Goal: Information Seeking & Learning: Learn about a topic

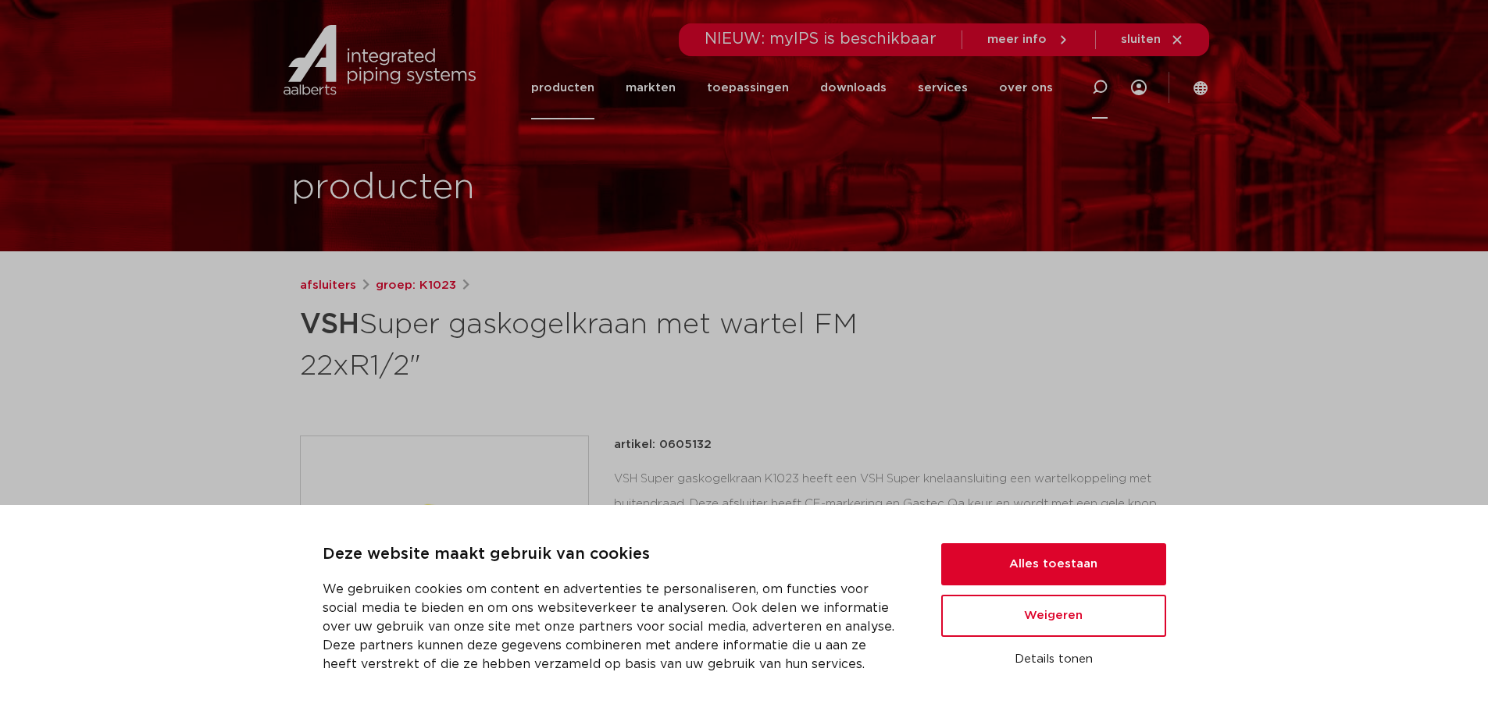
click at [1087, 71] on div at bounding box center [1099, 87] width 62 height 64
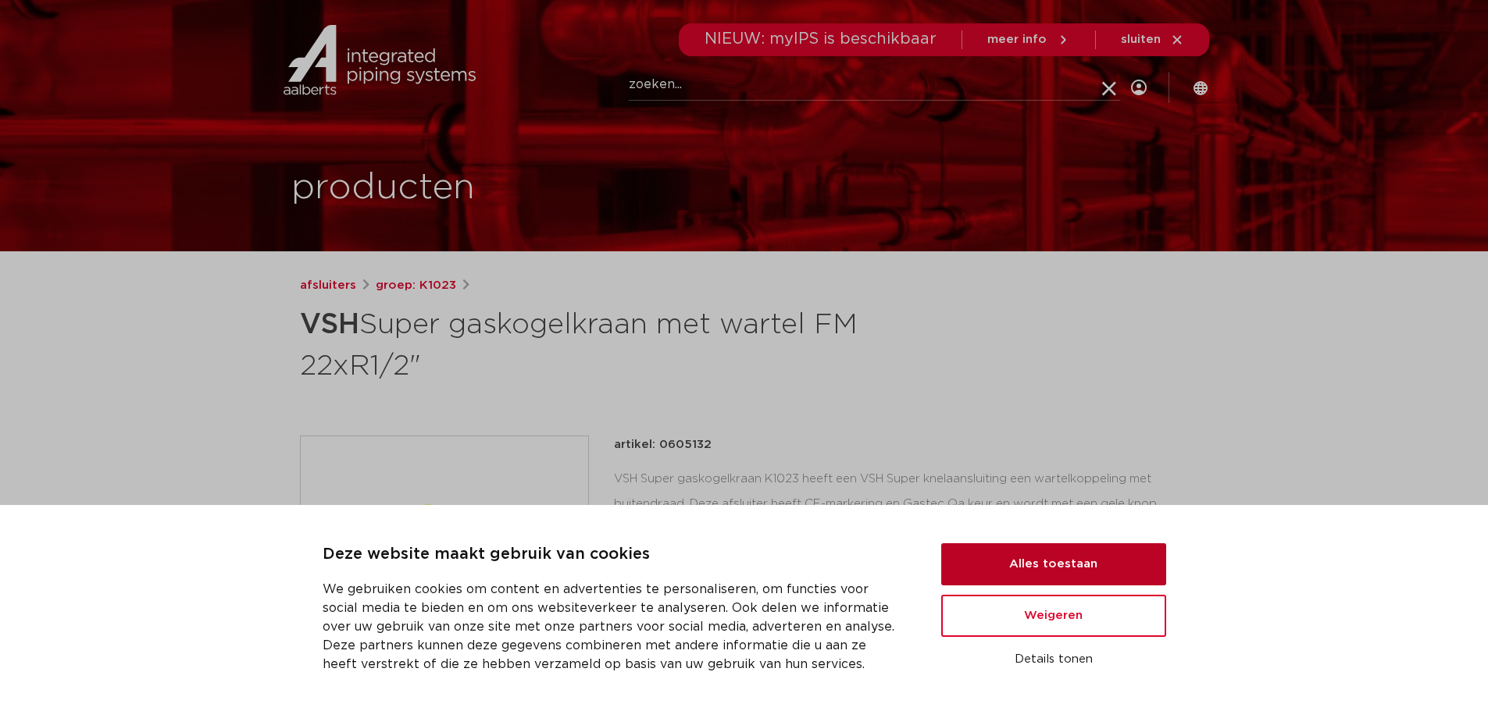
click at [1034, 570] on button "Alles toestaan" at bounding box center [1053, 564] width 225 height 42
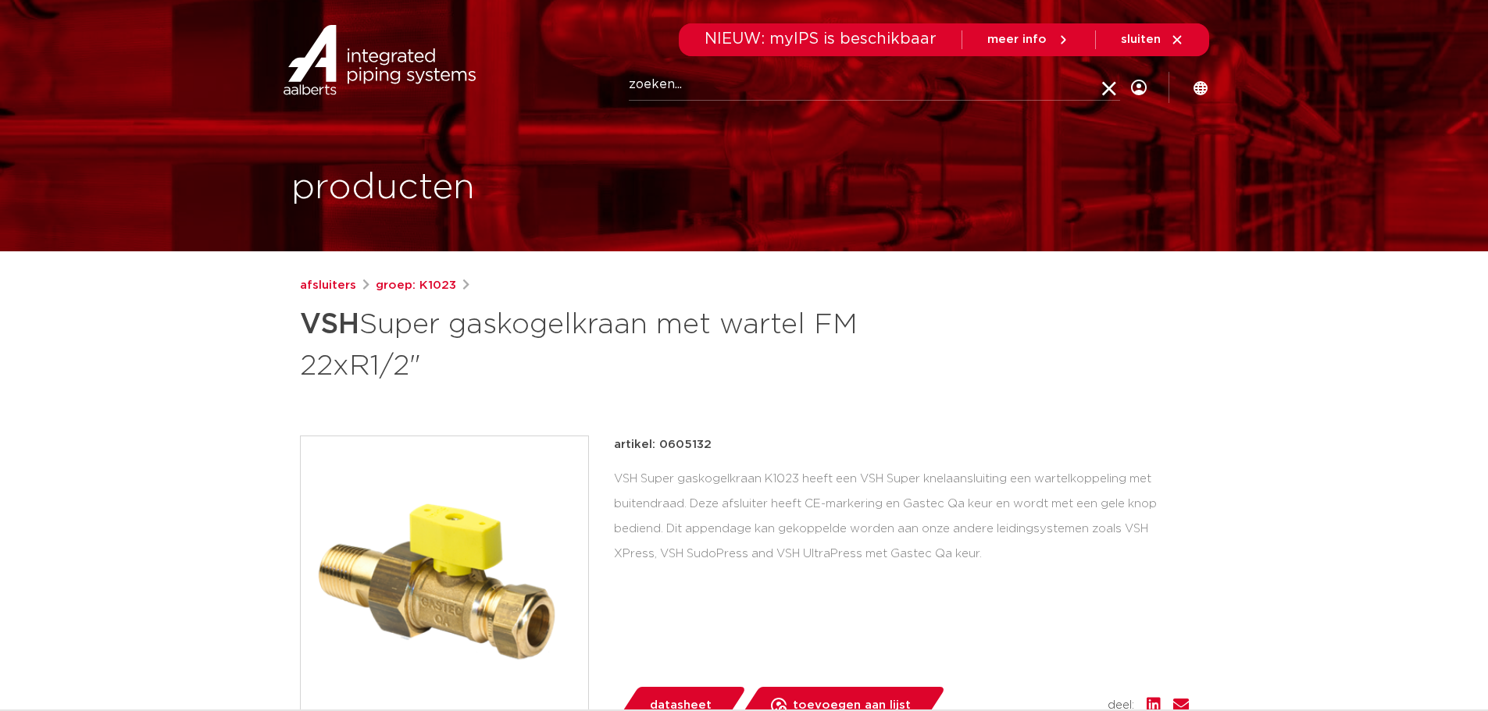
click at [708, 91] on input "Zoeken" at bounding box center [874, 84] width 491 height 31
paste input "0603867"
type input "0603867"
click button "Zoeken" at bounding box center [0, 0] width 0 height 0
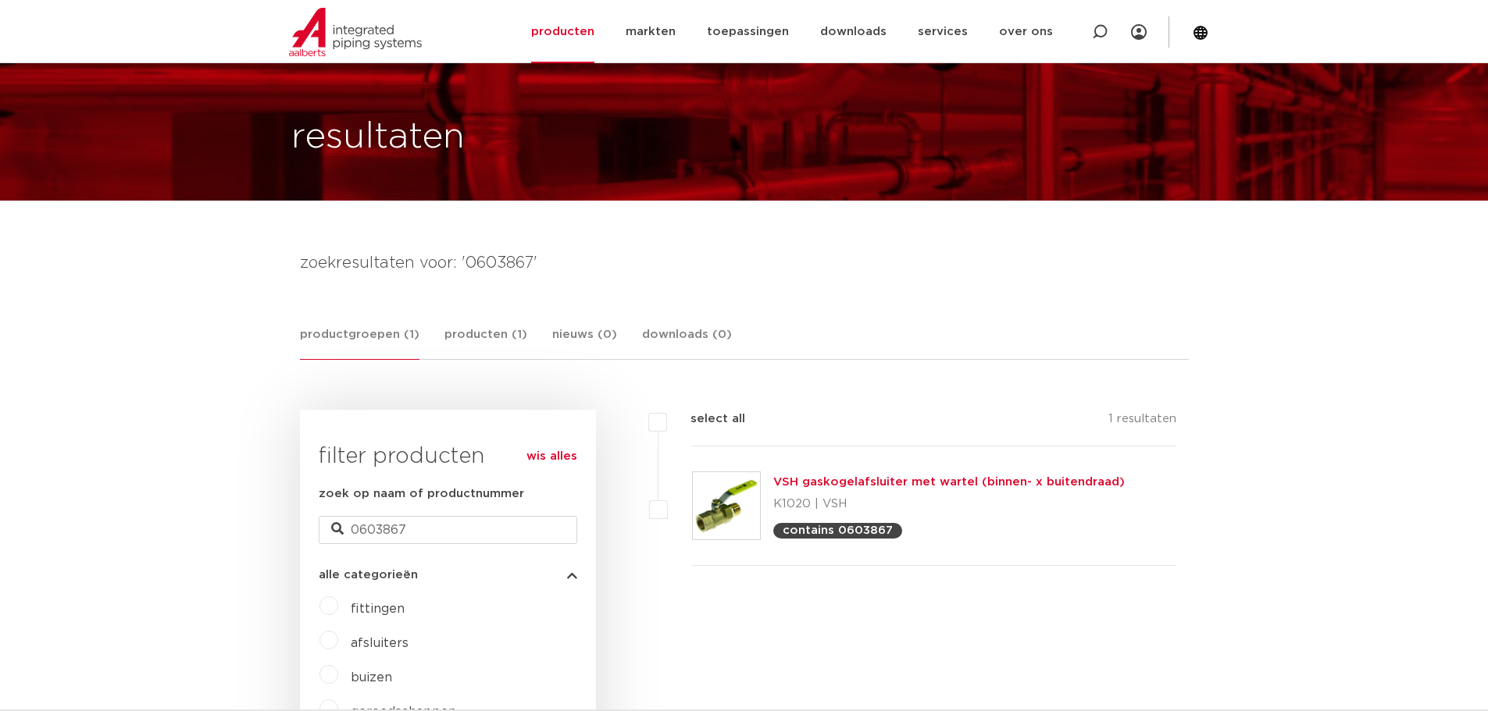
scroll to position [78, 0]
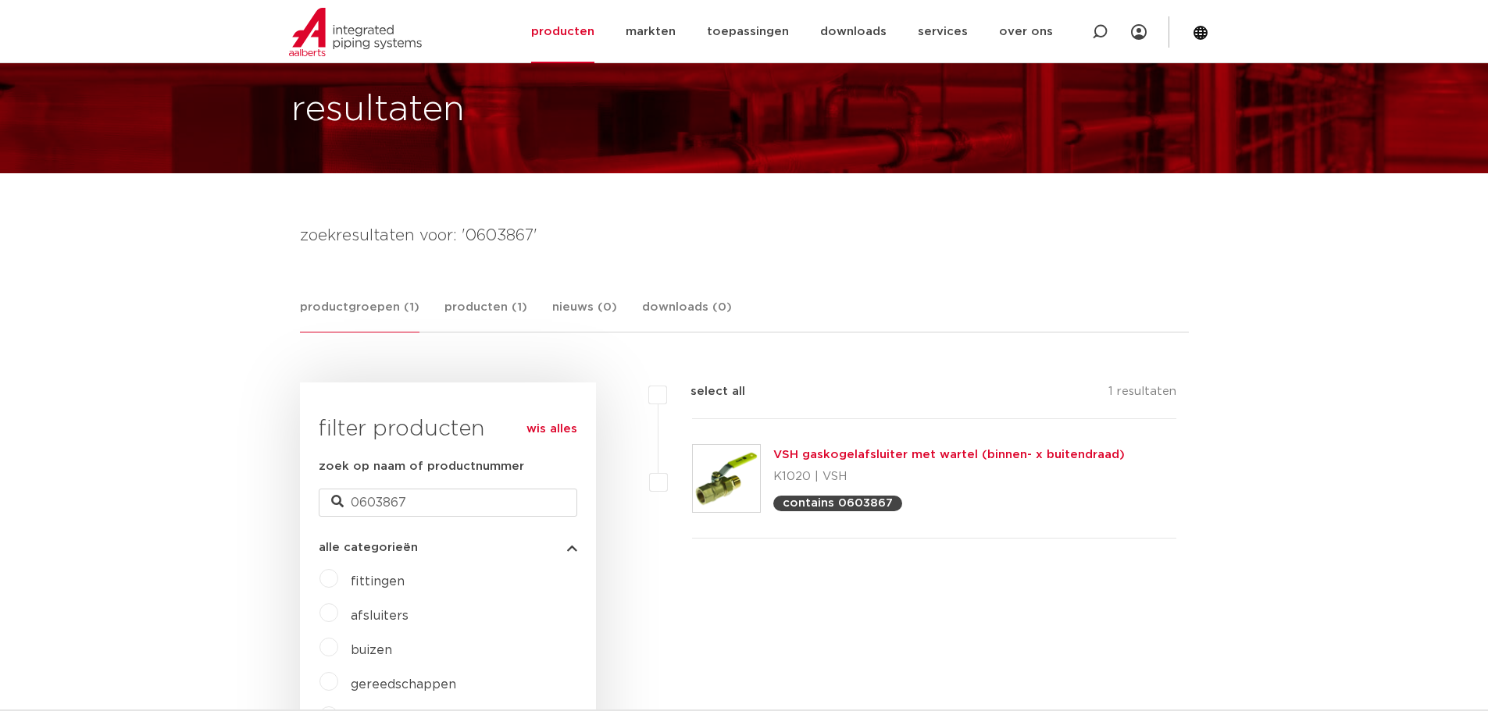
click at [882, 453] on link "VSH gaskogelafsluiter met wartel (binnen- x buitendraad)" at bounding box center [948, 455] width 351 height 12
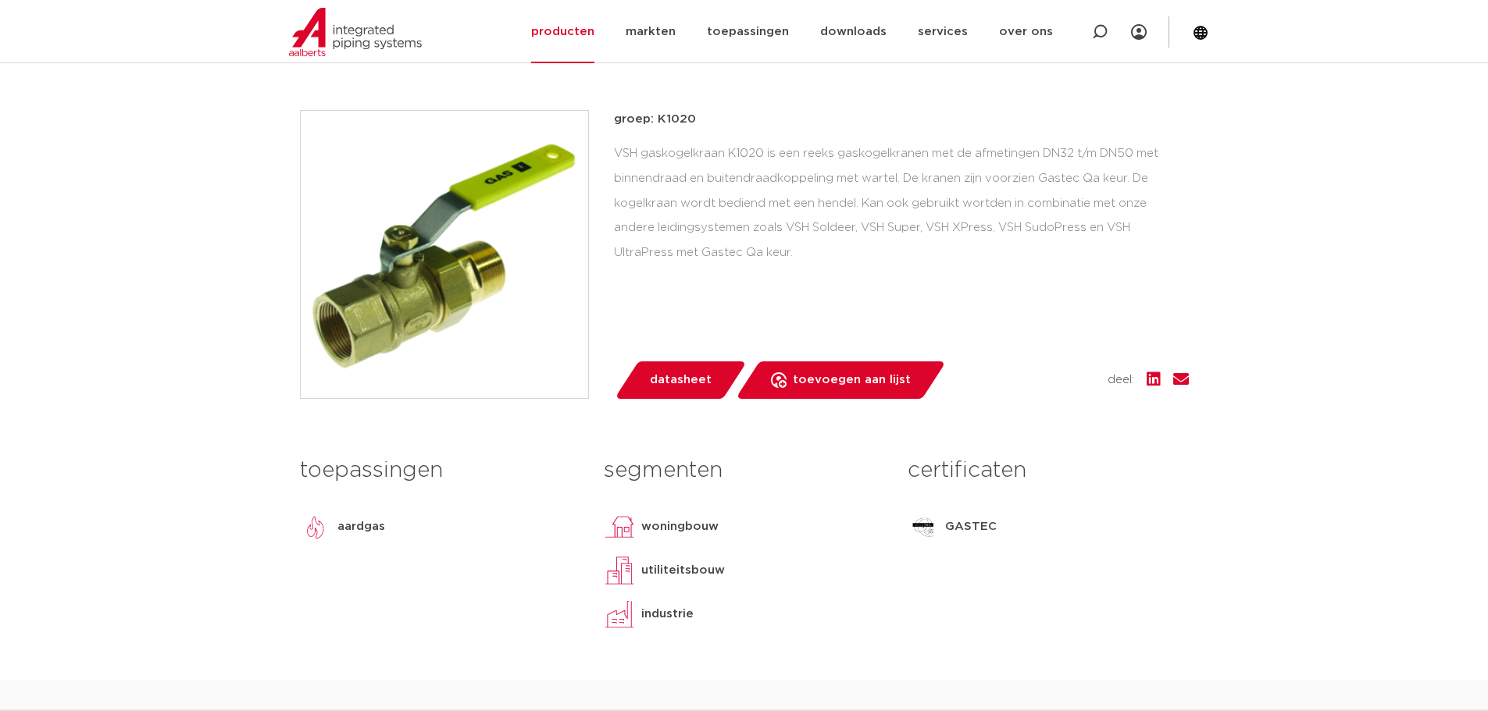
scroll to position [390, 0]
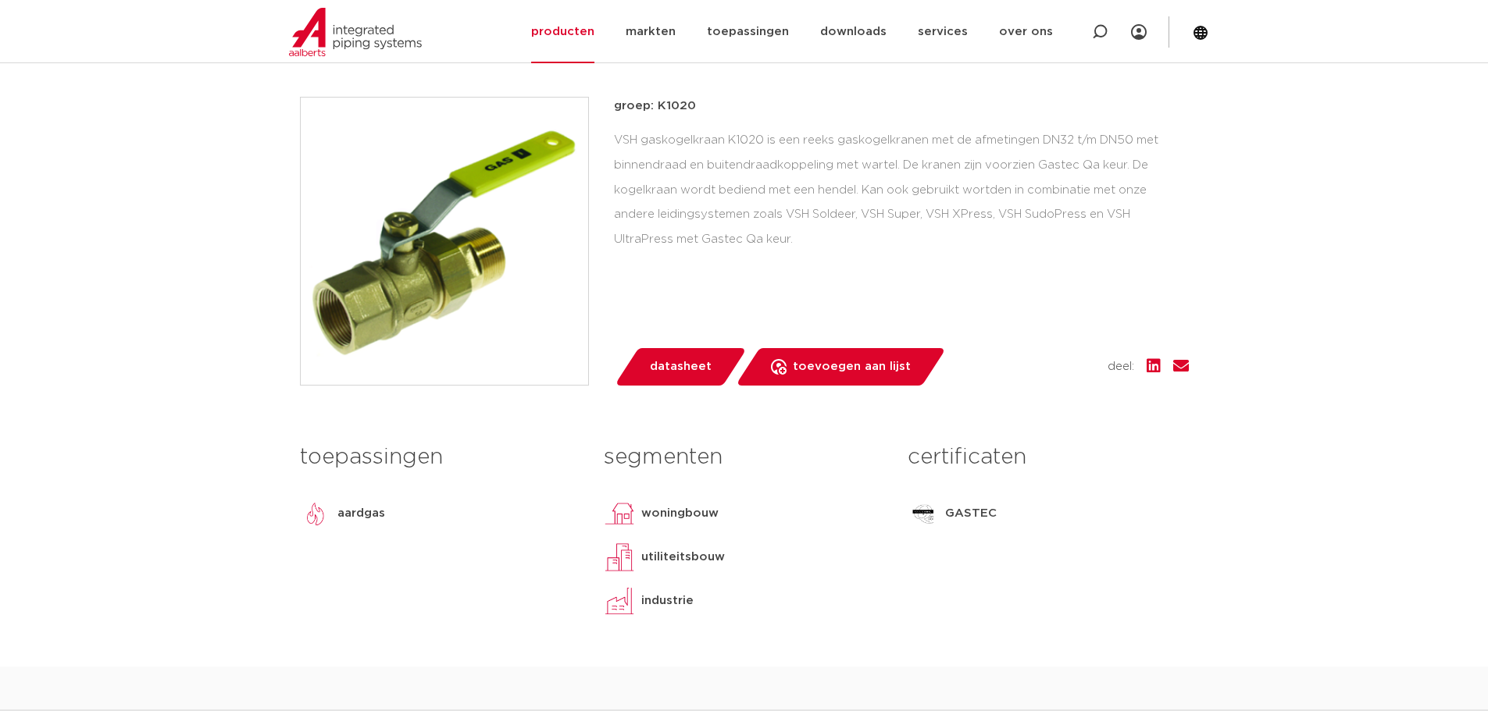
click at [971, 504] on p "GASTEC" at bounding box center [971, 513] width 52 height 19
click at [972, 508] on p "GASTEC" at bounding box center [971, 513] width 52 height 19
click at [955, 514] on p "GASTEC" at bounding box center [971, 513] width 52 height 19
click at [936, 516] on img at bounding box center [922, 513] width 31 height 31
click at [923, 516] on img at bounding box center [922, 513] width 31 height 31
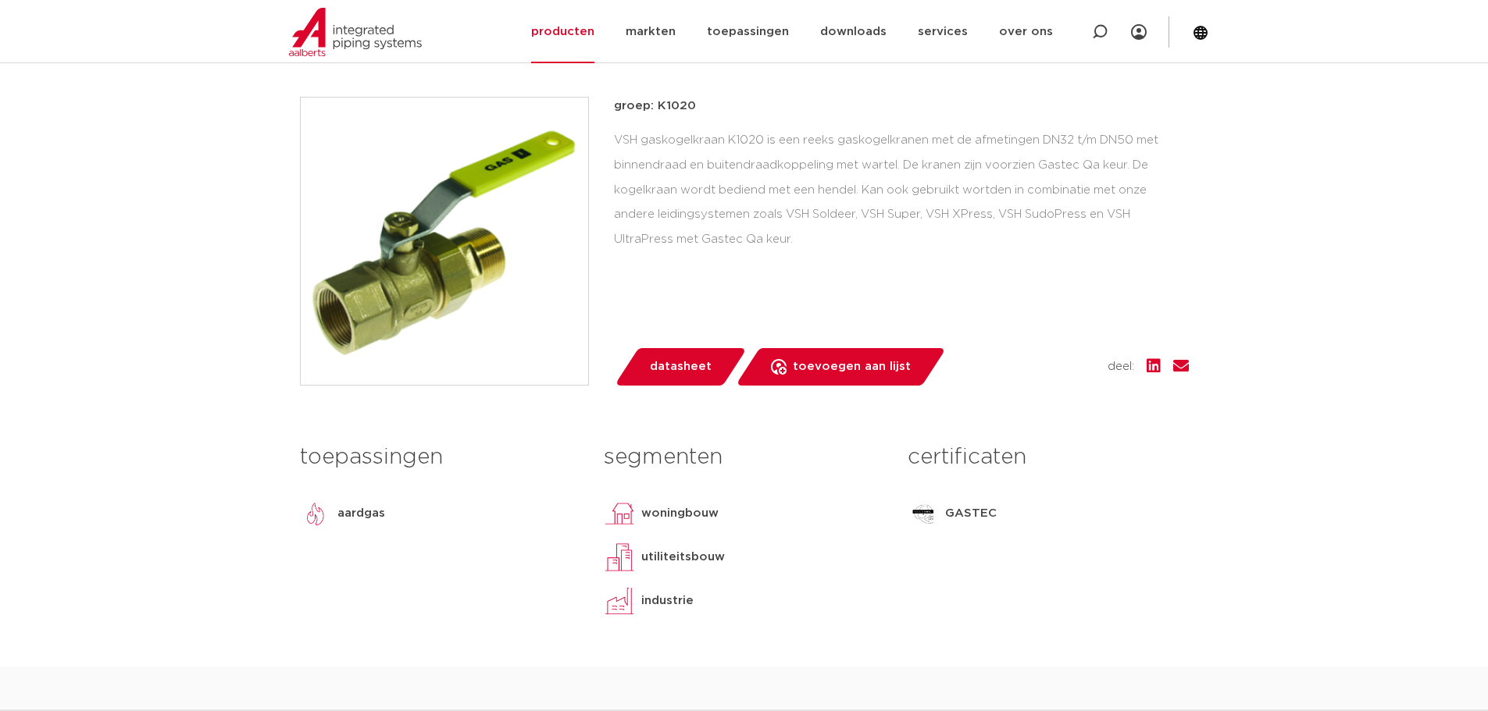
click at [683, 374] on span "datasheet" at bounding box center [681, 367] width 62 height 25
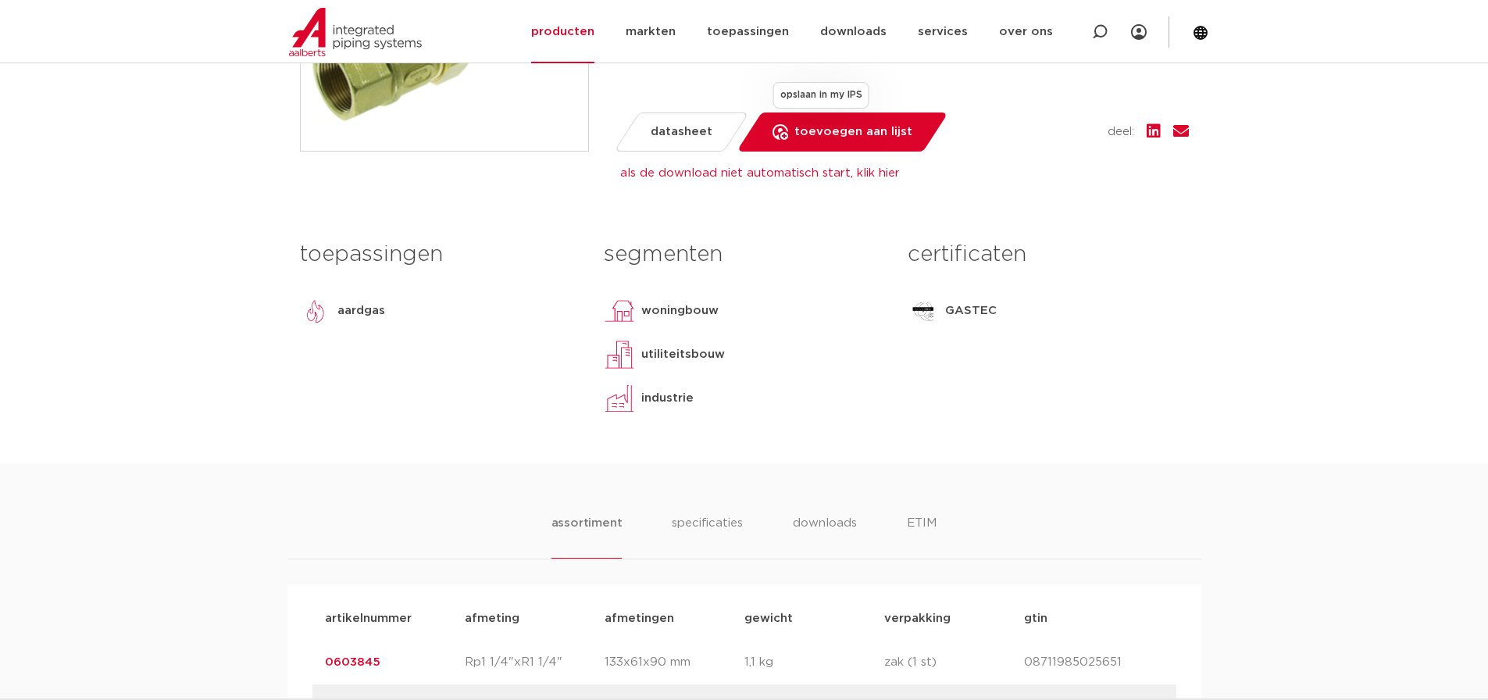
scroll to position [547, 0]
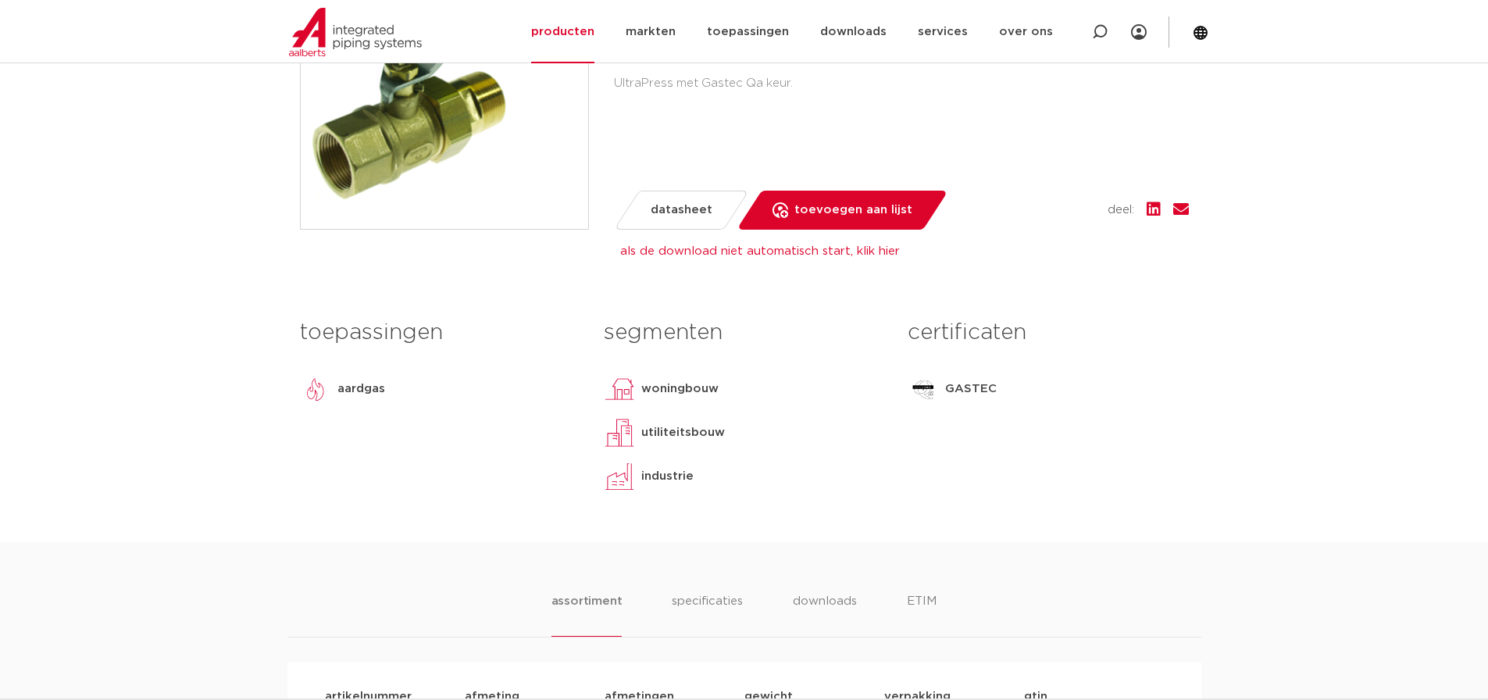
click at [679, 207] on span "datasheet" at bounding box center [681, 210] width 62 height 25
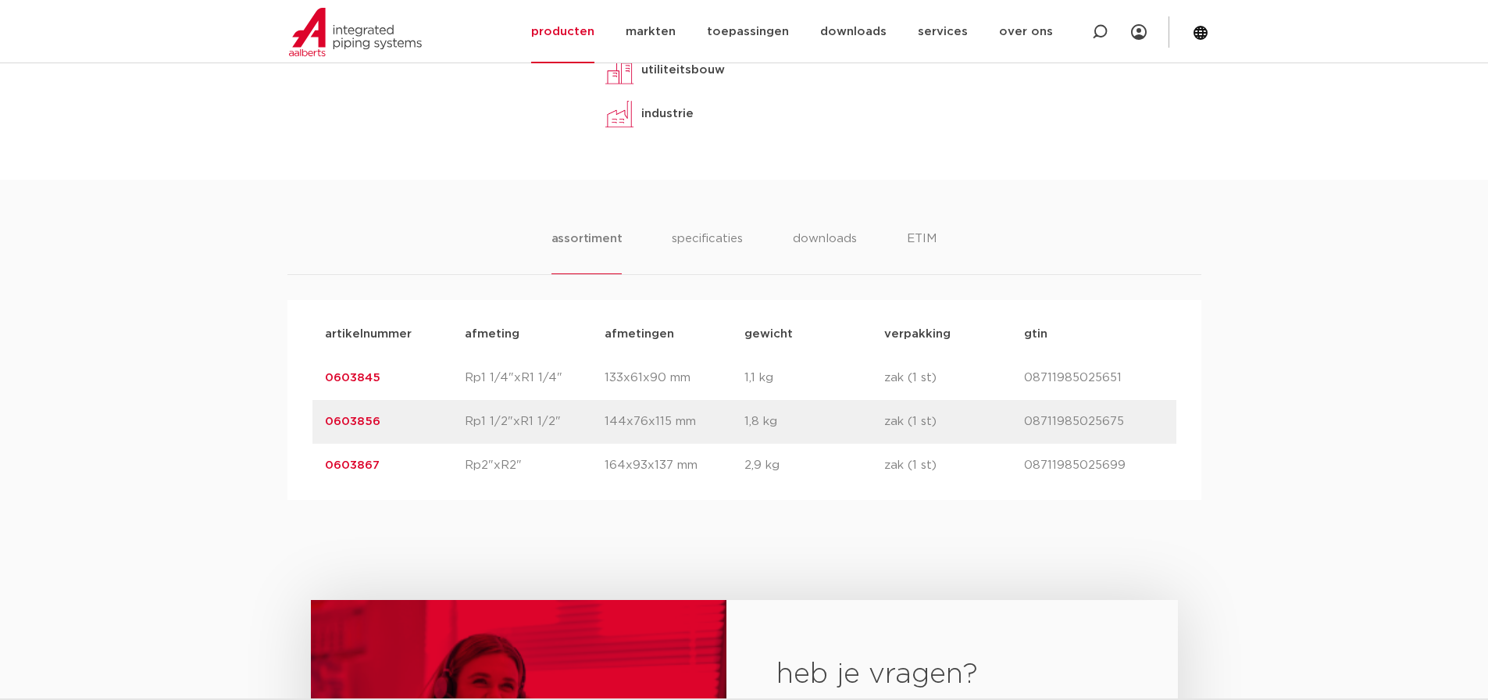
scroll to position [937, 0]
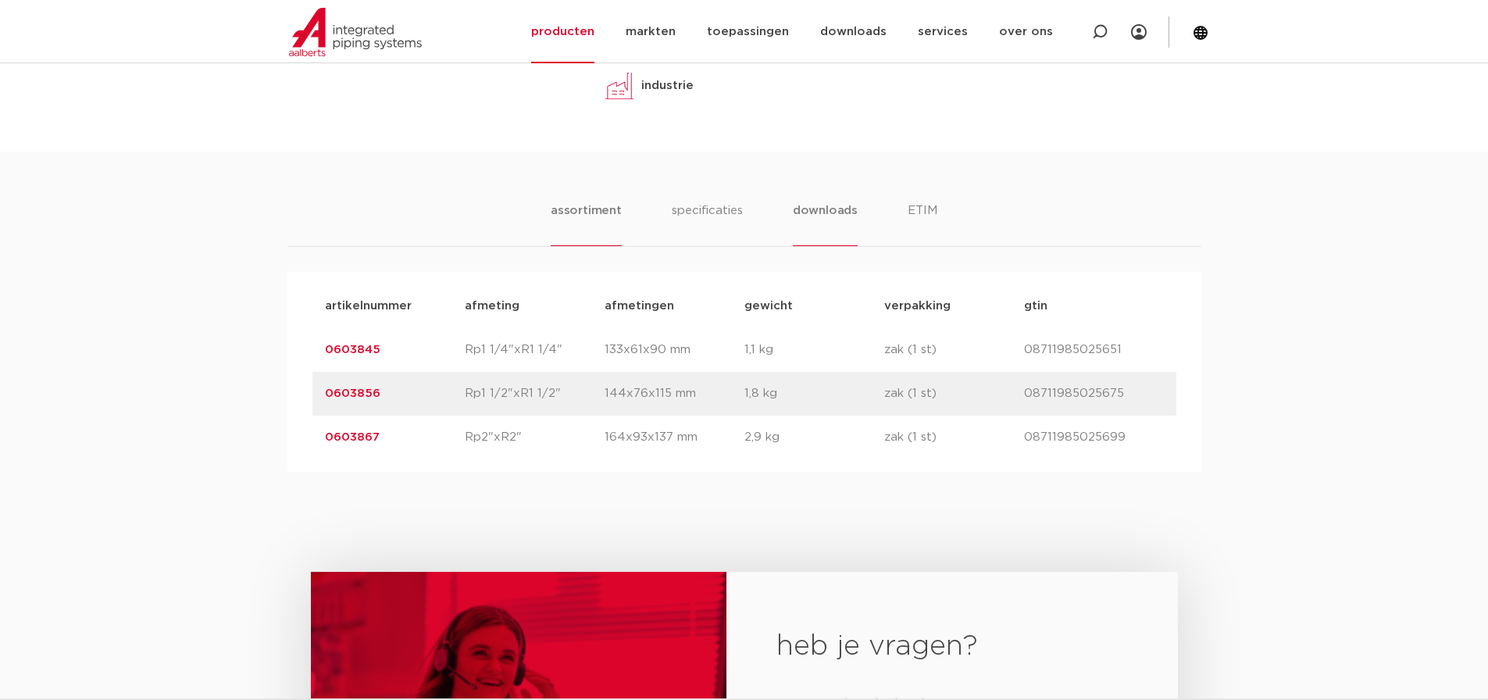
click at [834, 214] on li "downloads" at bounding box center [825, 223] width 65 height 45
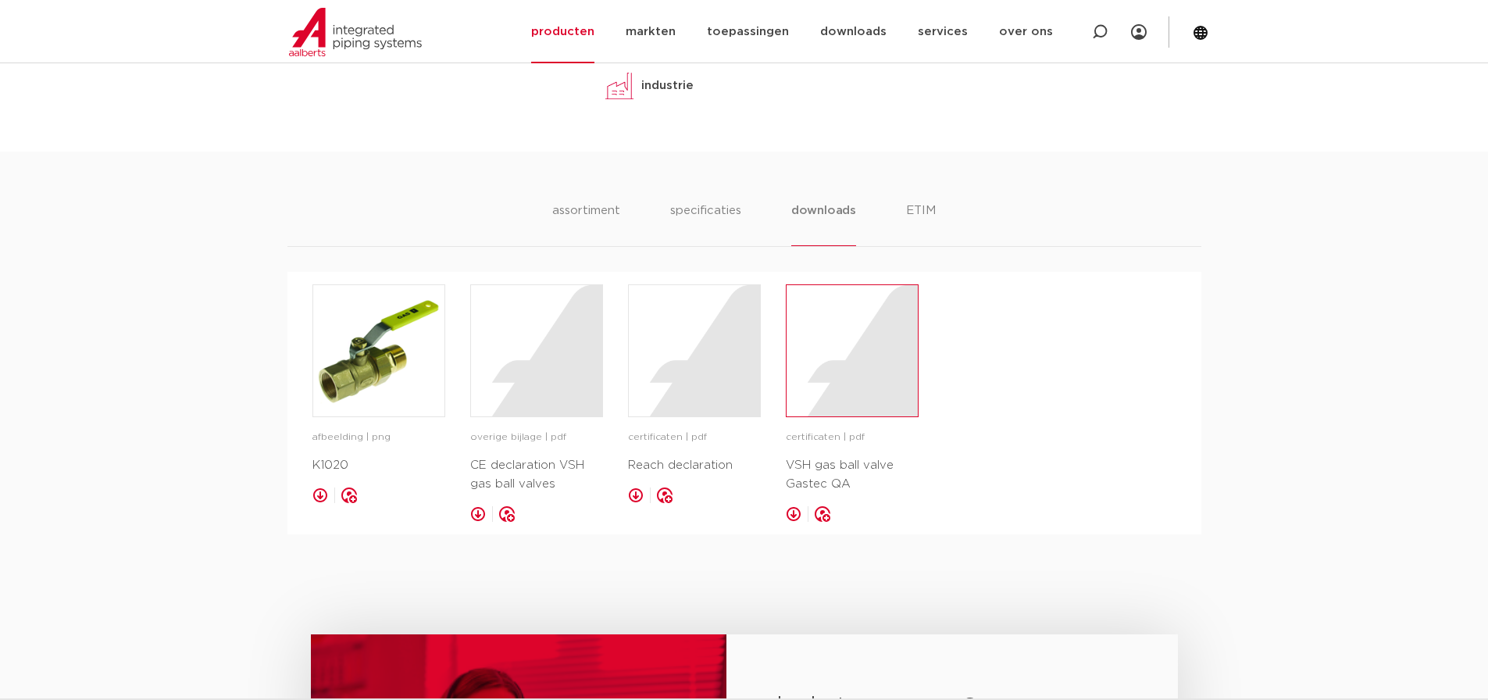
click at [857, 397] on div at bounding box center [851, 350] width 131 height 131
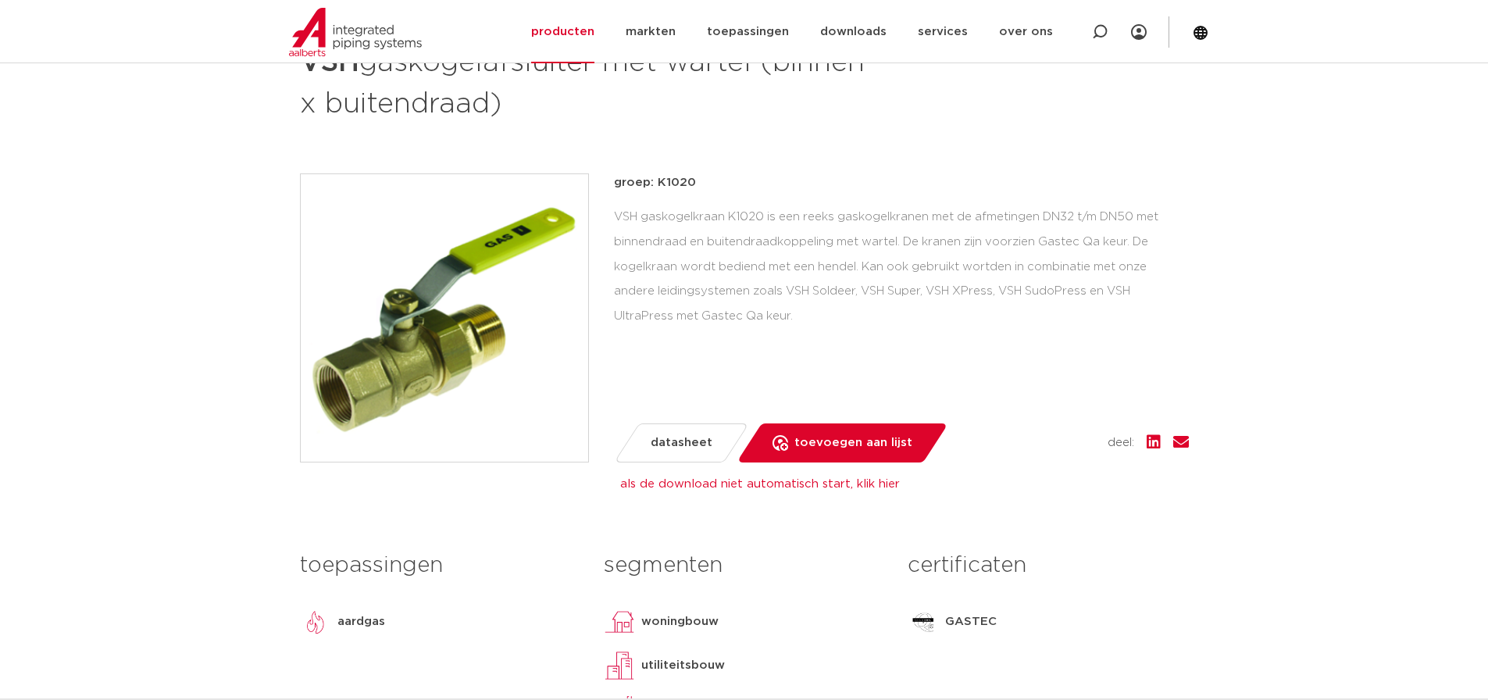
scroll to position [312, 0]
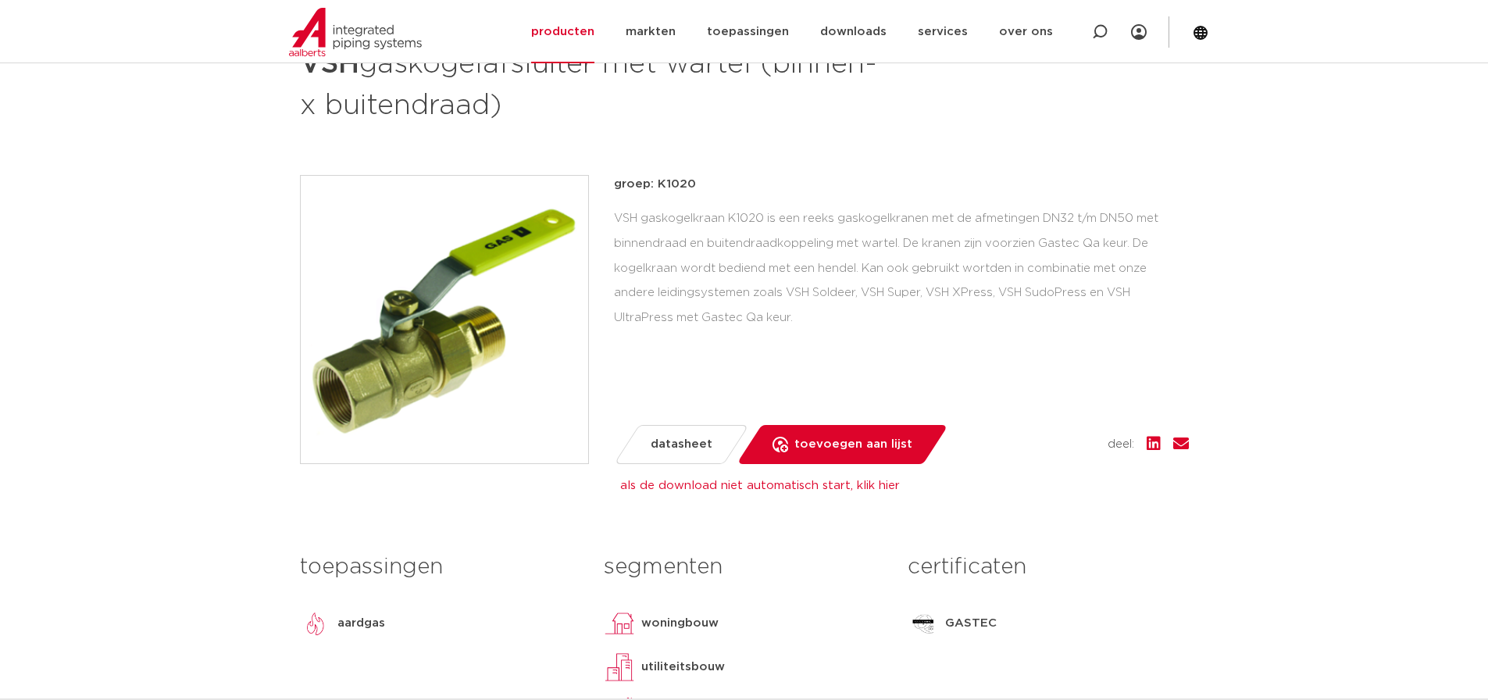
click at [646, 476] on div "als de download niet automatisch start, klik hier PDF generatie is niet gelukt,…" at bounding box center [1064, 485] width 889 height 19
click at [670, 437] on span "datasheet" at bounding box center [681, 444] width 62 height 25
click at [682, 443] on span "datasheet" at bounding box center [681, 444] width 62 height 25
click at [709, 495] on div "terug naar zoeken afsluiters VSH gaskogelafsluiter met wartel (binnen- x buiten…" at bounding box center [744, 370] width 914 height 812
click at [714, 484] on link "als de download niet automatisch start, klik hier" at bounding box center [760, 485] width 280 height 12
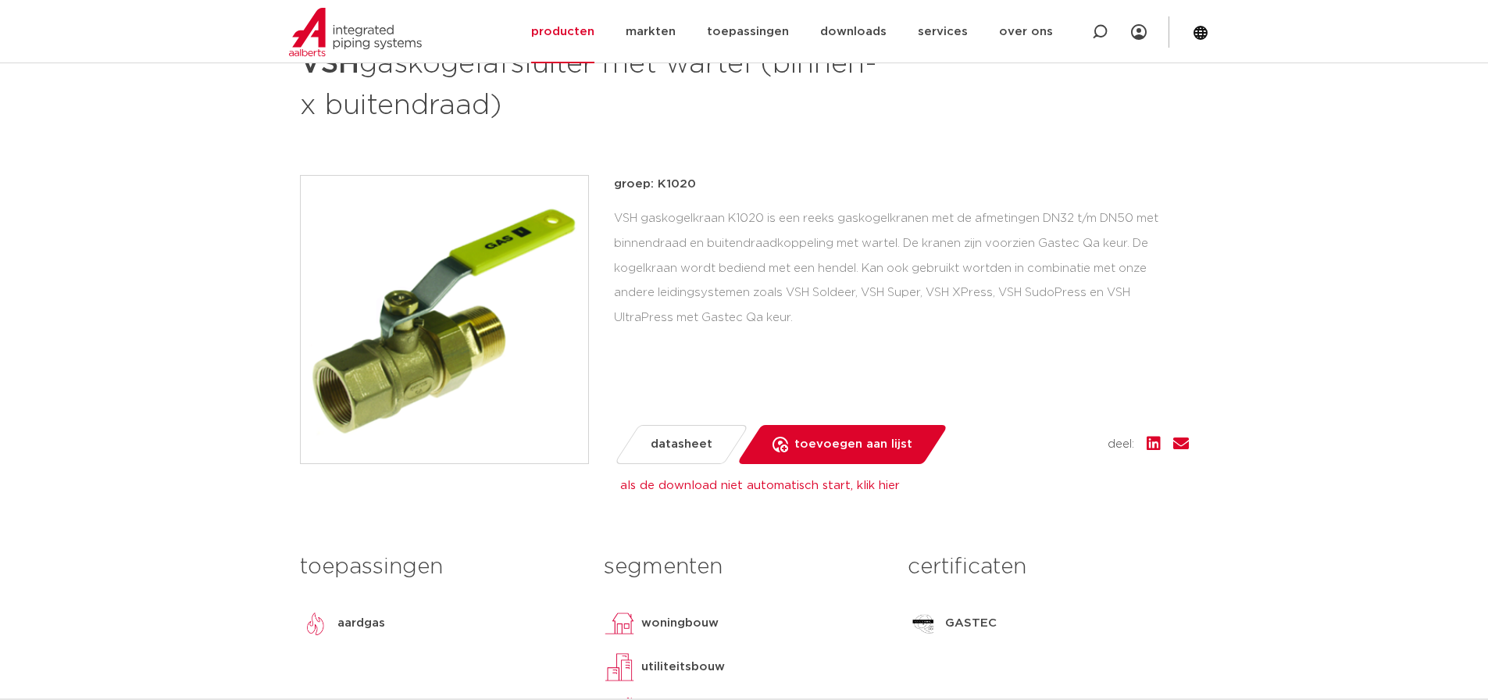
click at [1085, 329] on div "VSH gaskogelkraan K1020 is een reeks gaskogelkranen met de afmetingen DN32 t/m …" at bounding box center [901, 268] width 575 height 124
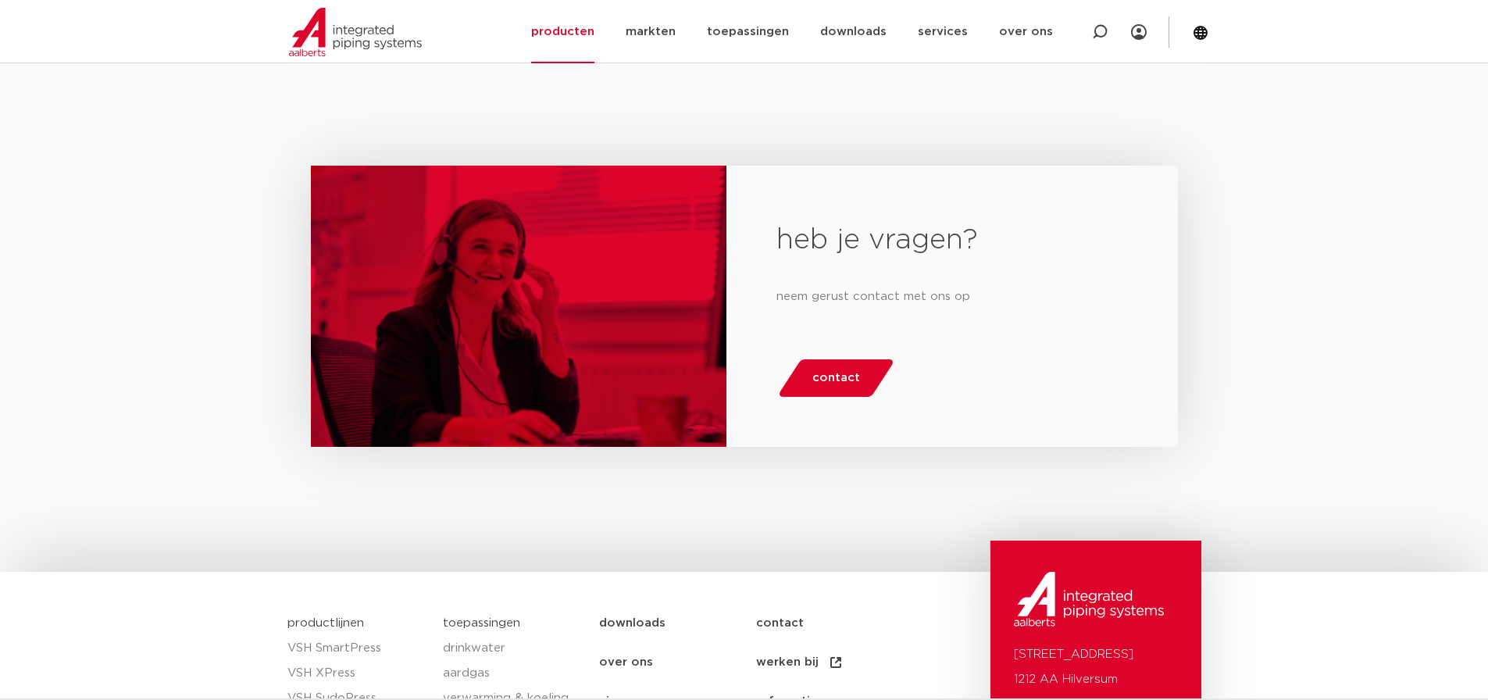
scroll to position [859, 0]
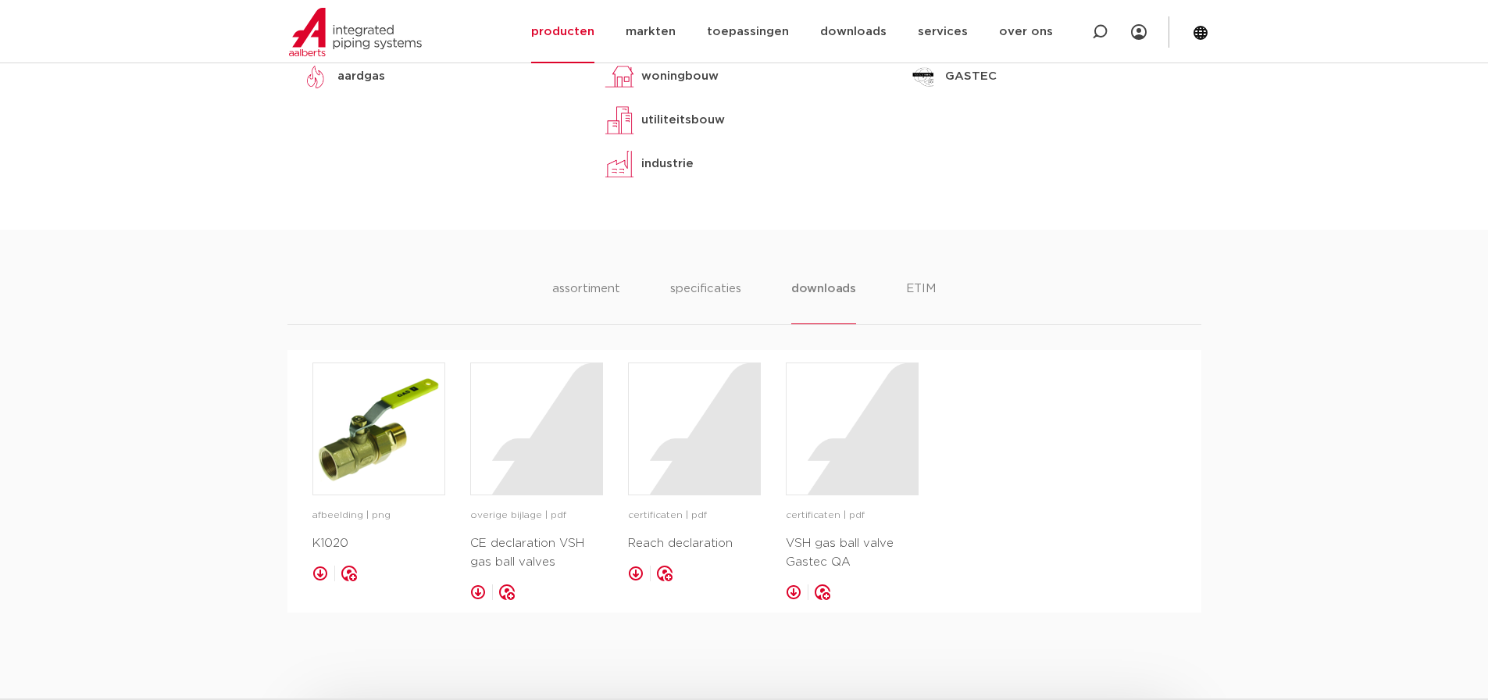
click at [748, 298] on ul "assortiment specificaties downloads ETIM" at bounding box center [743, 302] width 383 height 45
click at [711, 284] on li "specificaties" at bounding box center [705, 302] width 75 height 45
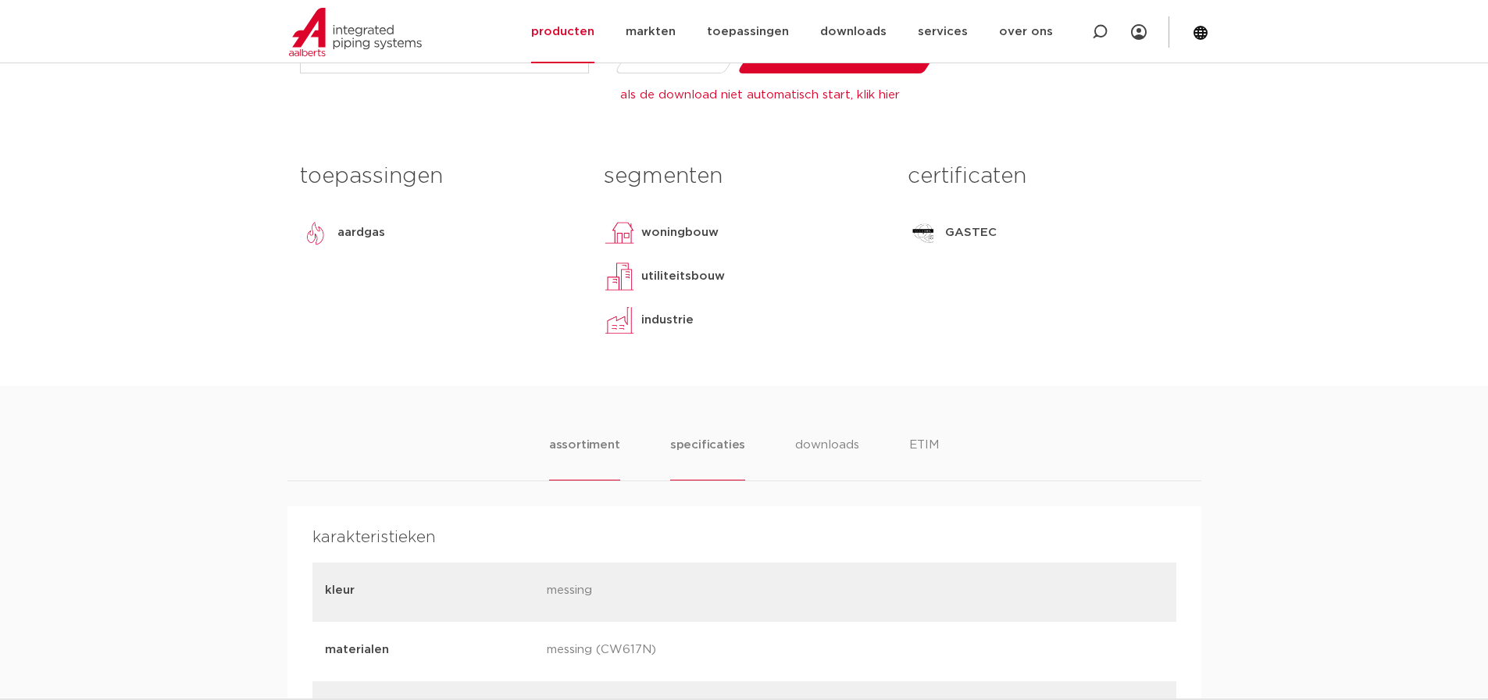
click at [585, 447] on li "assortiment" at bounding box center [584, 458] width 71 height 45
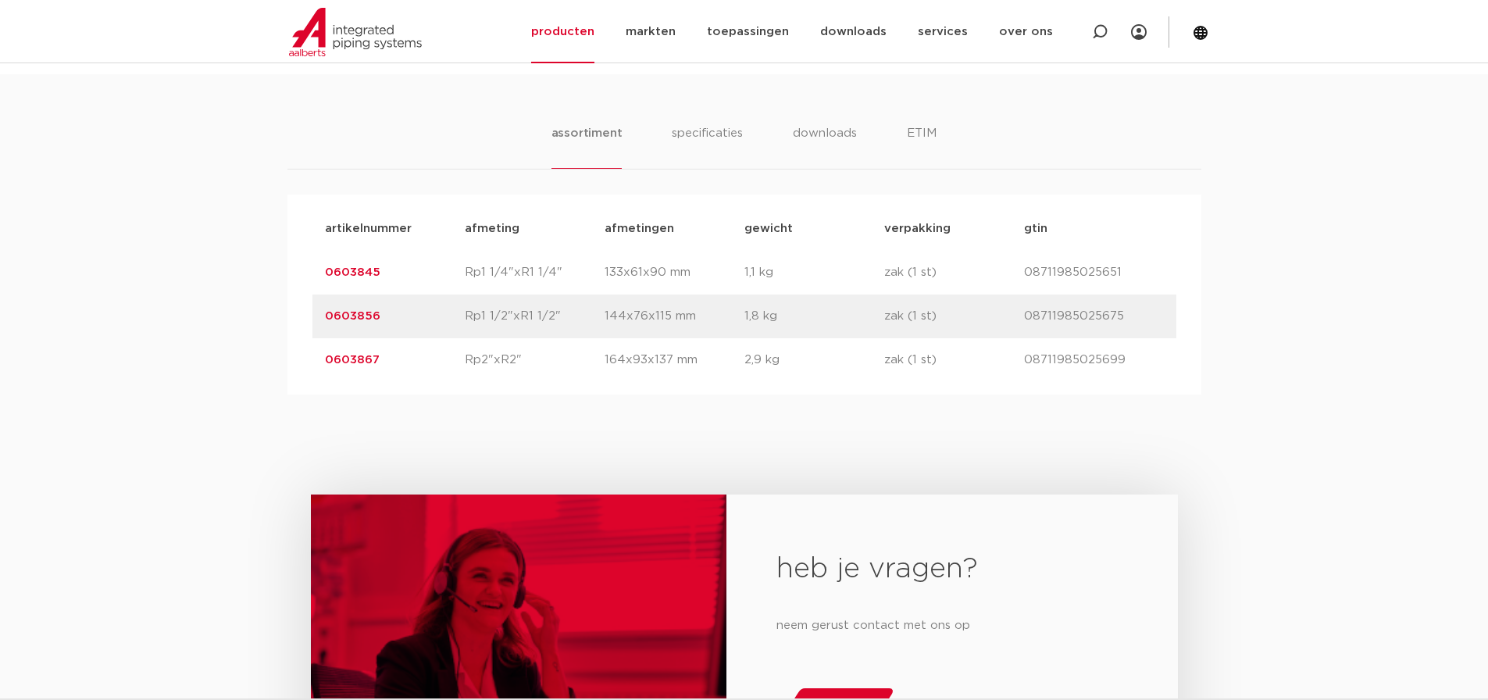
scroll to position [1015, 0]
click at [491, 355] on p "Rp2"xR2"" at bounding box center [535, 359] width 140 height 19
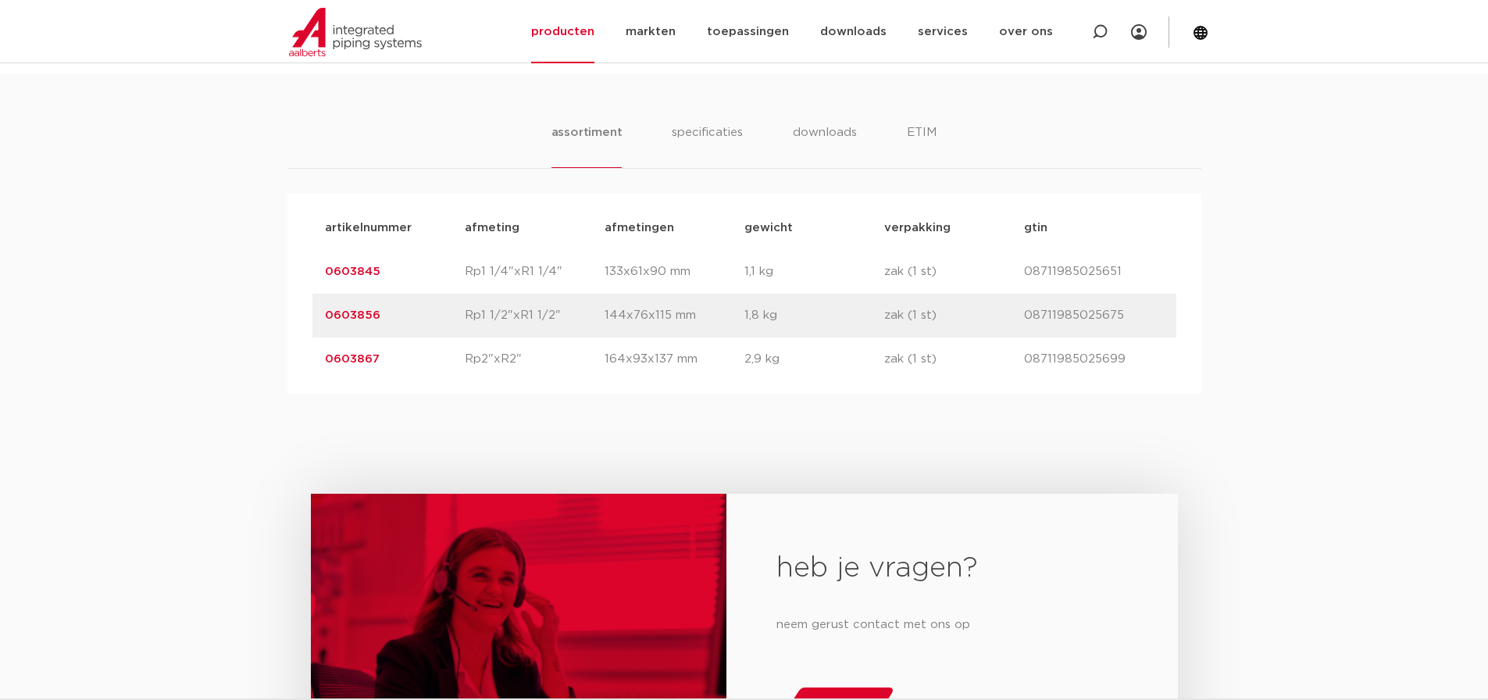
click at [864, 373] on div "artikelnummer 0603867 afmeting Rp2"xR2" afmetingen 164x93x137 mm gewicht 2,9 kg…" at bounding box center [744, 359] width 864 height 44
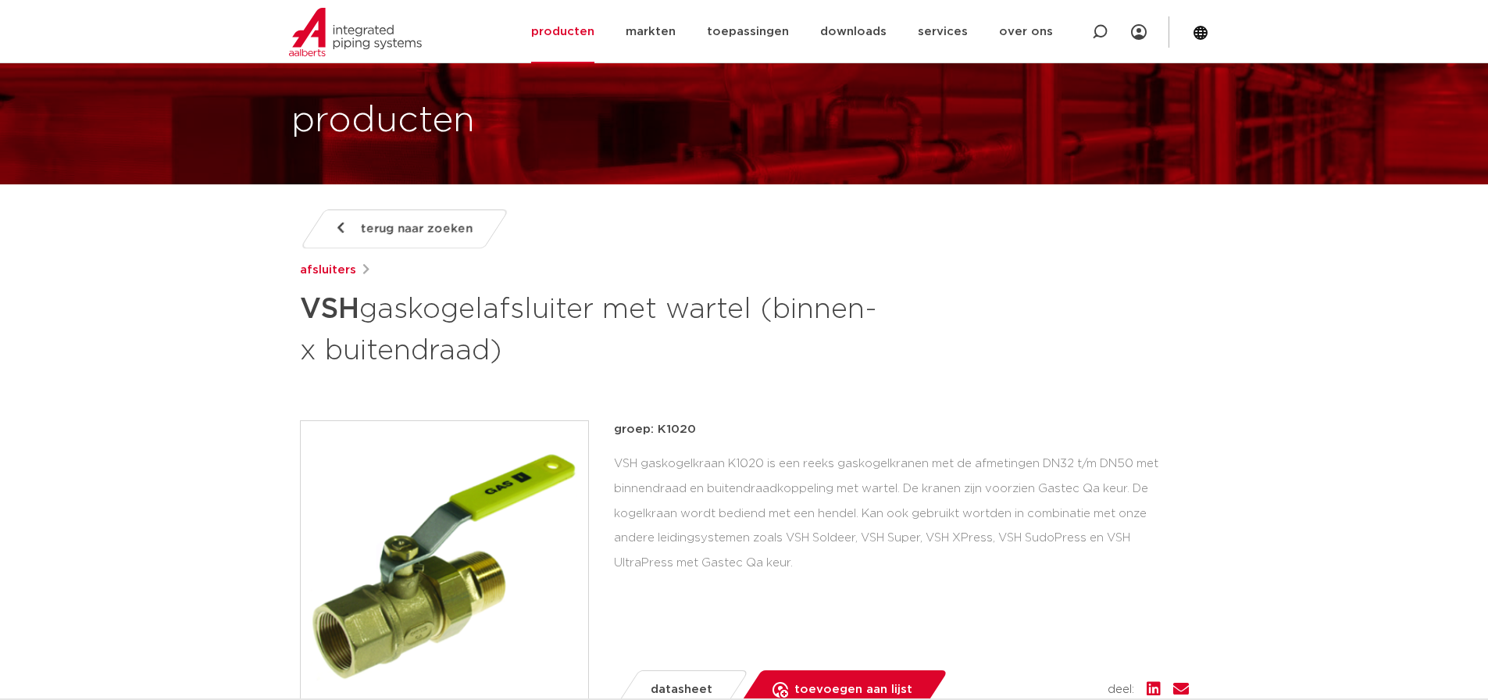
scroll to position [0, 0]
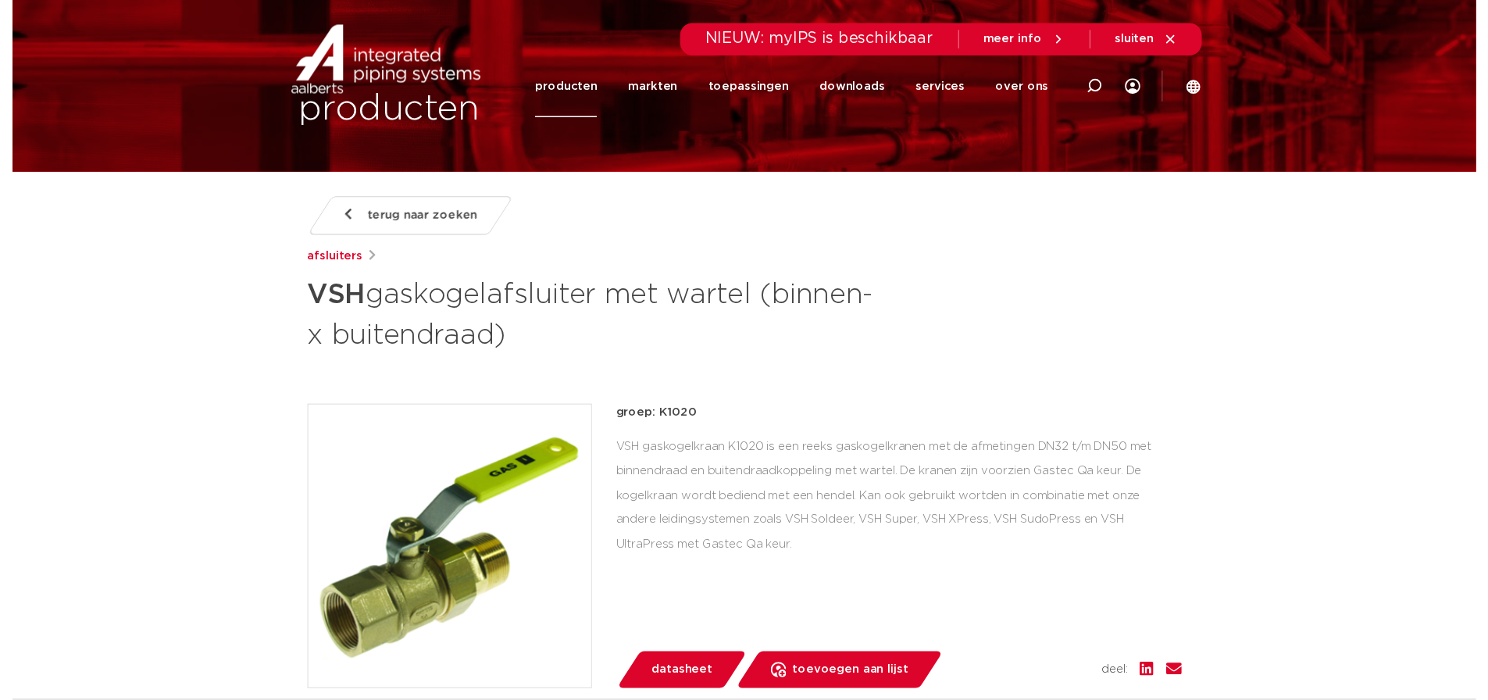
scroll to position [312, 0]
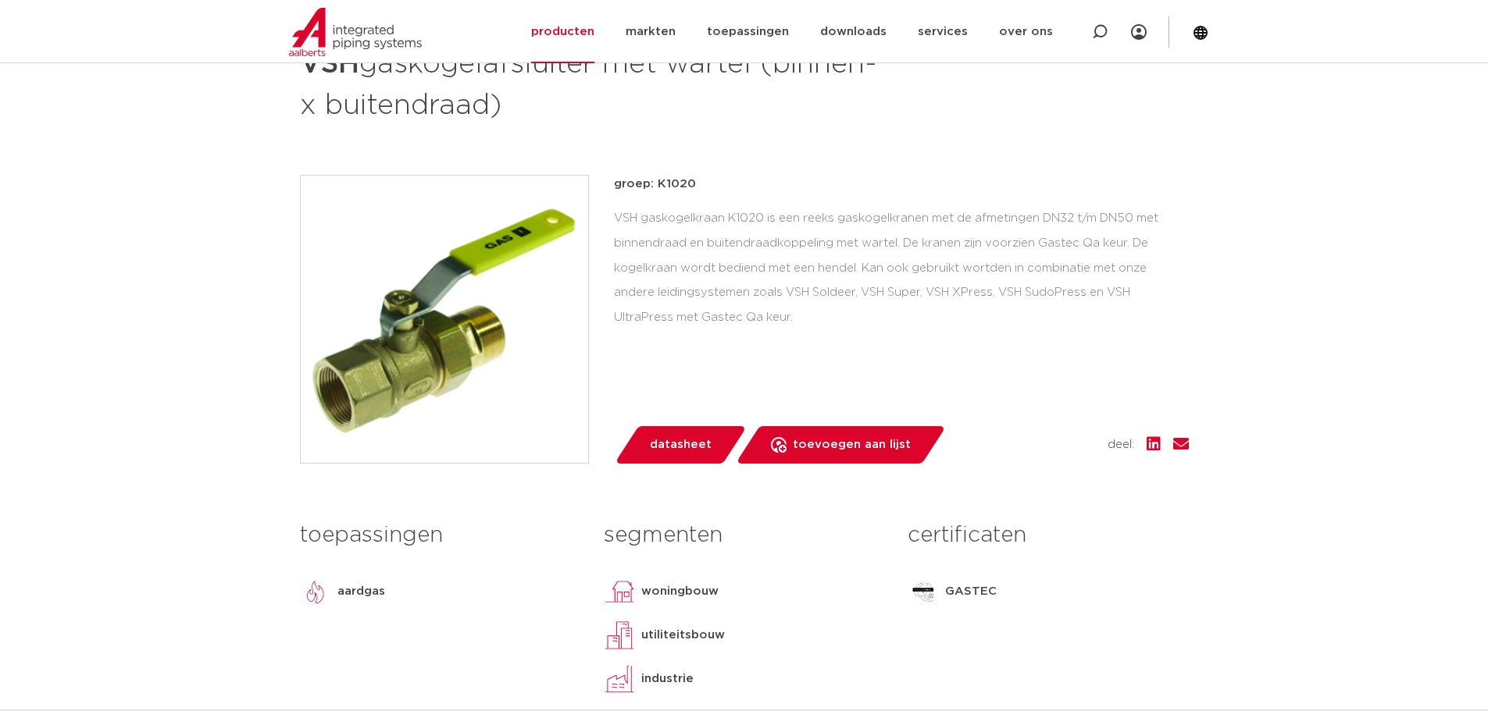
click at [686, 449] on span "datasheet" at bounding box center [681, 445] width 62 height 25
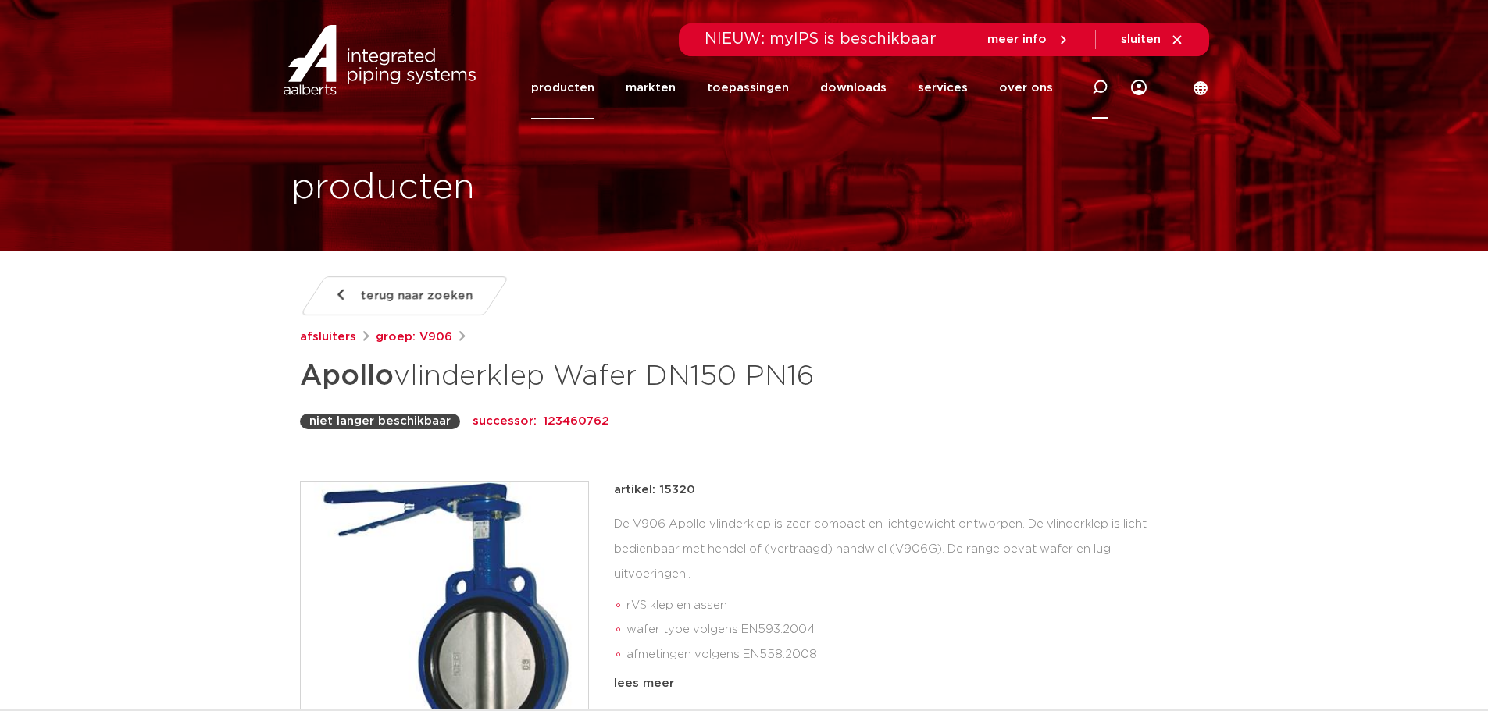
click at [1084, 89] on div at bounding box center [1099, 87] width 62 height 64
type input "vlinderklep gas"
click button "Zoeken" at bounding box center [0, 0] width 0 height 0
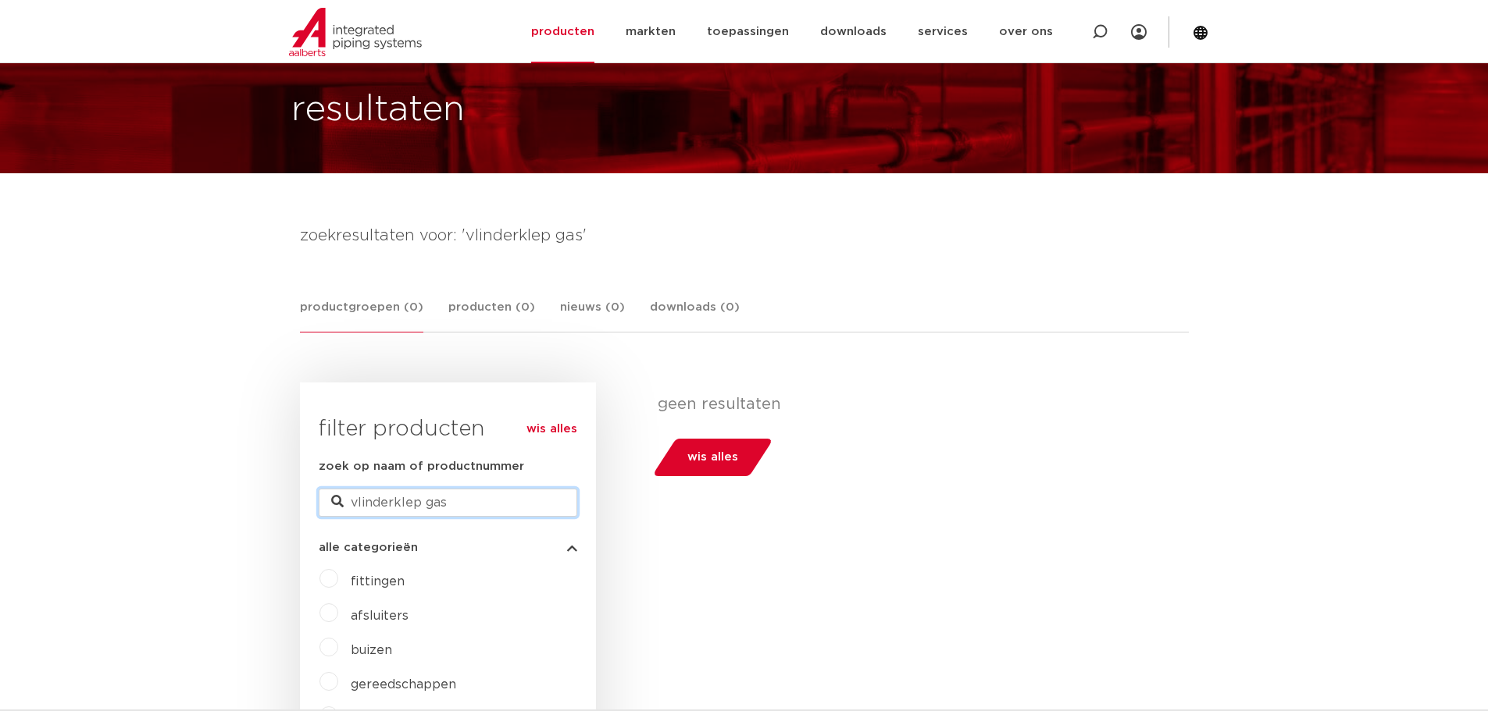
click at [436, 493] on input "vlinderklep gas" at bounding box center [448, 503] width 258 height 28
click at [435, 494] on input "vlinderklep gas" at bounding box center [448, 503] width 258 height 28
type input "vlinderklep"
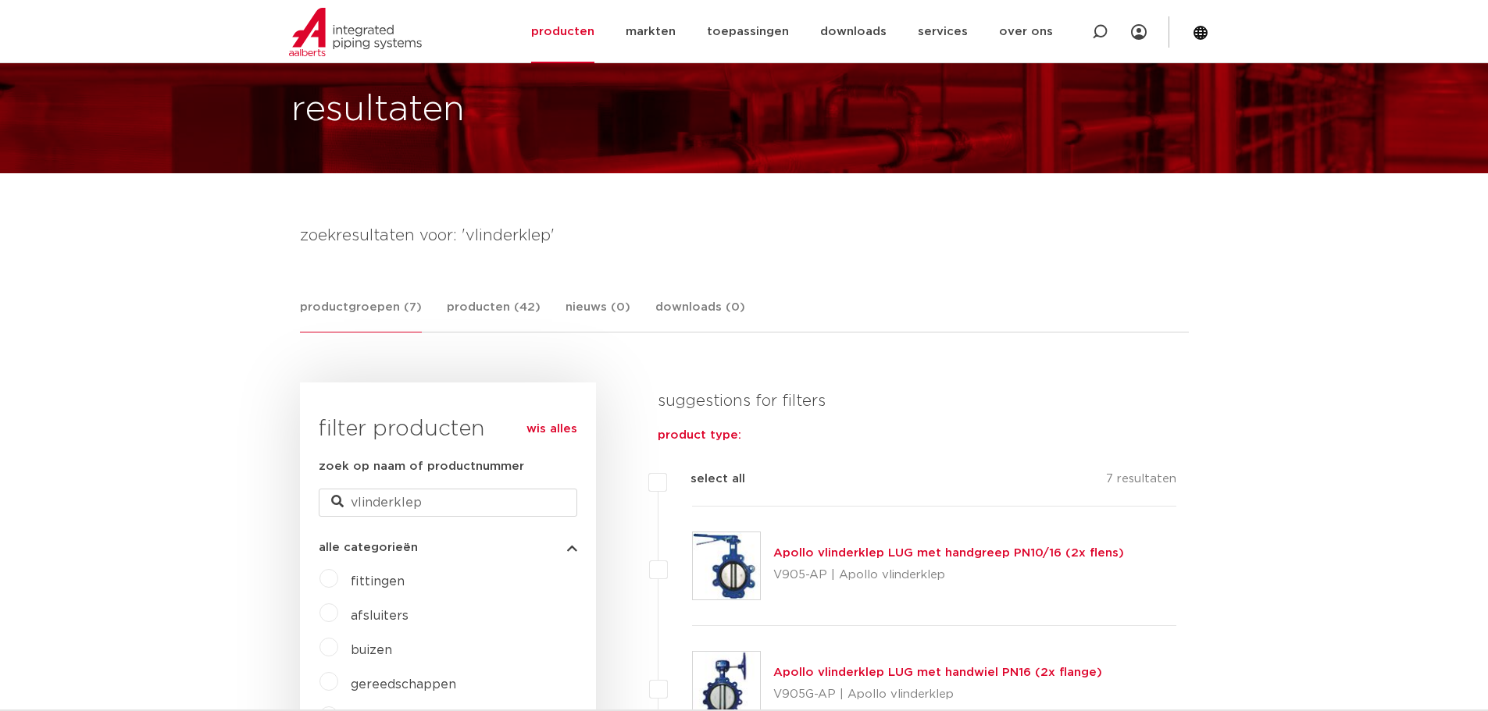
scroll to position [312, 0]
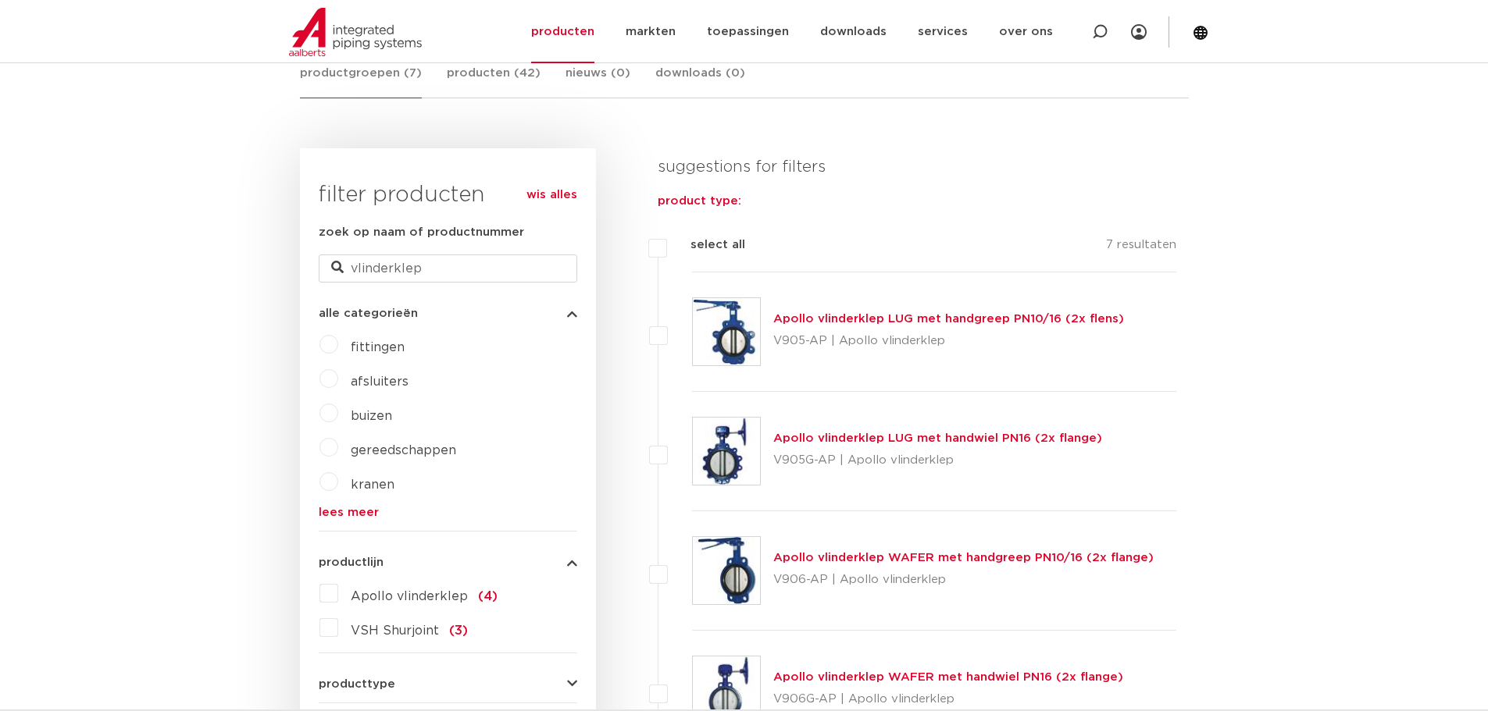
click at [839, 322] on link "Apollo vlinderklep LUG met handgreep PN10/16 (2x flens)" at bounding box center [948, 319] width 351 height 12
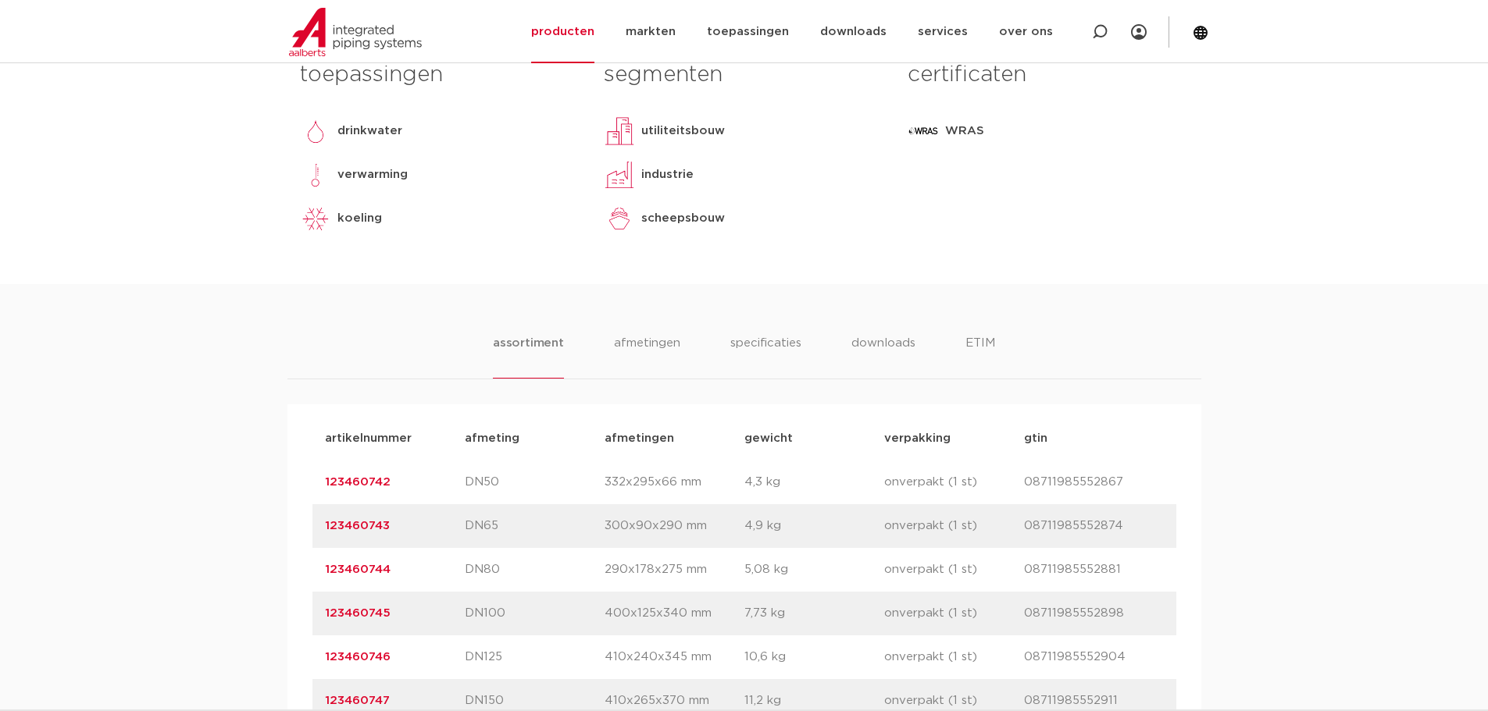
scroll to position [781, 0]
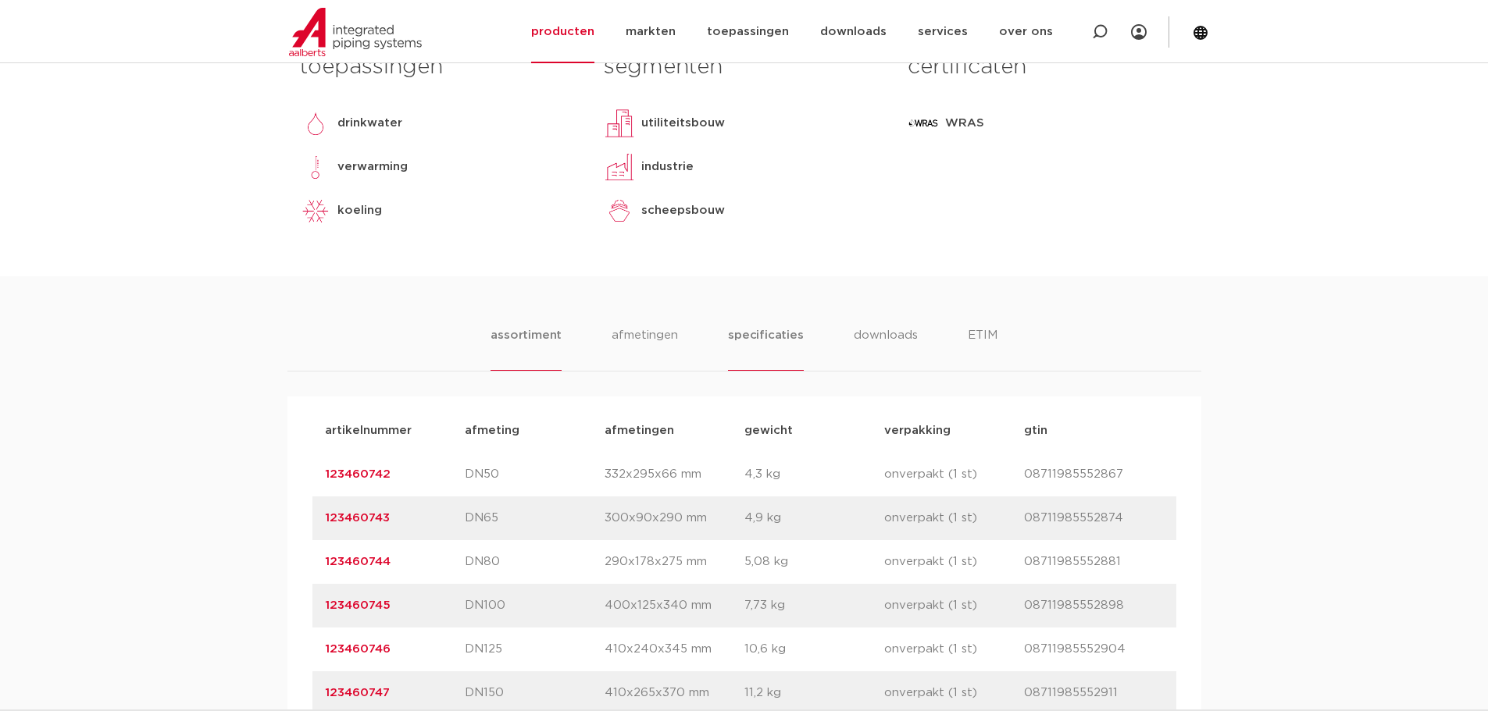
click at [786, 340] on li "specificaties" at bounding box center [765, 348] width 75 height 45
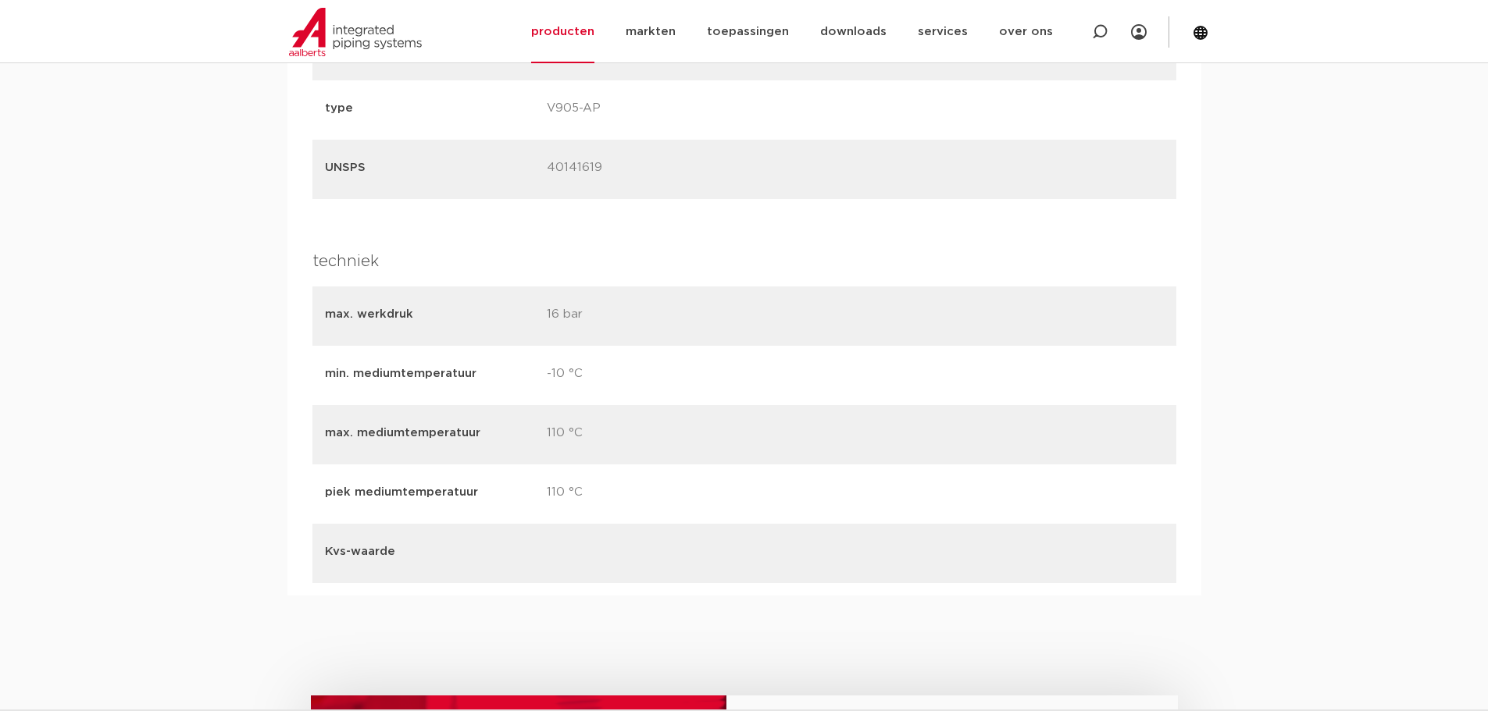
scroll to position [2108, 0]
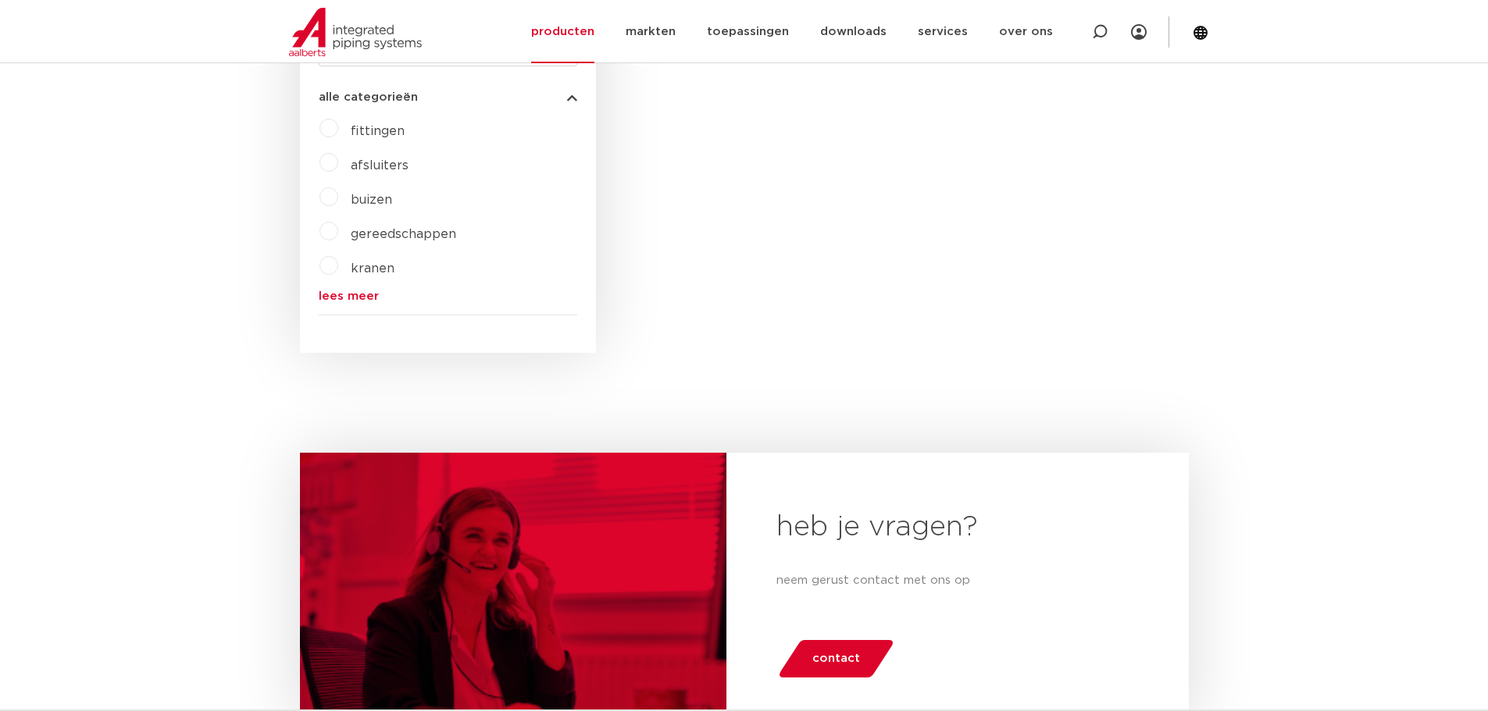
scroll to position [859, 0]
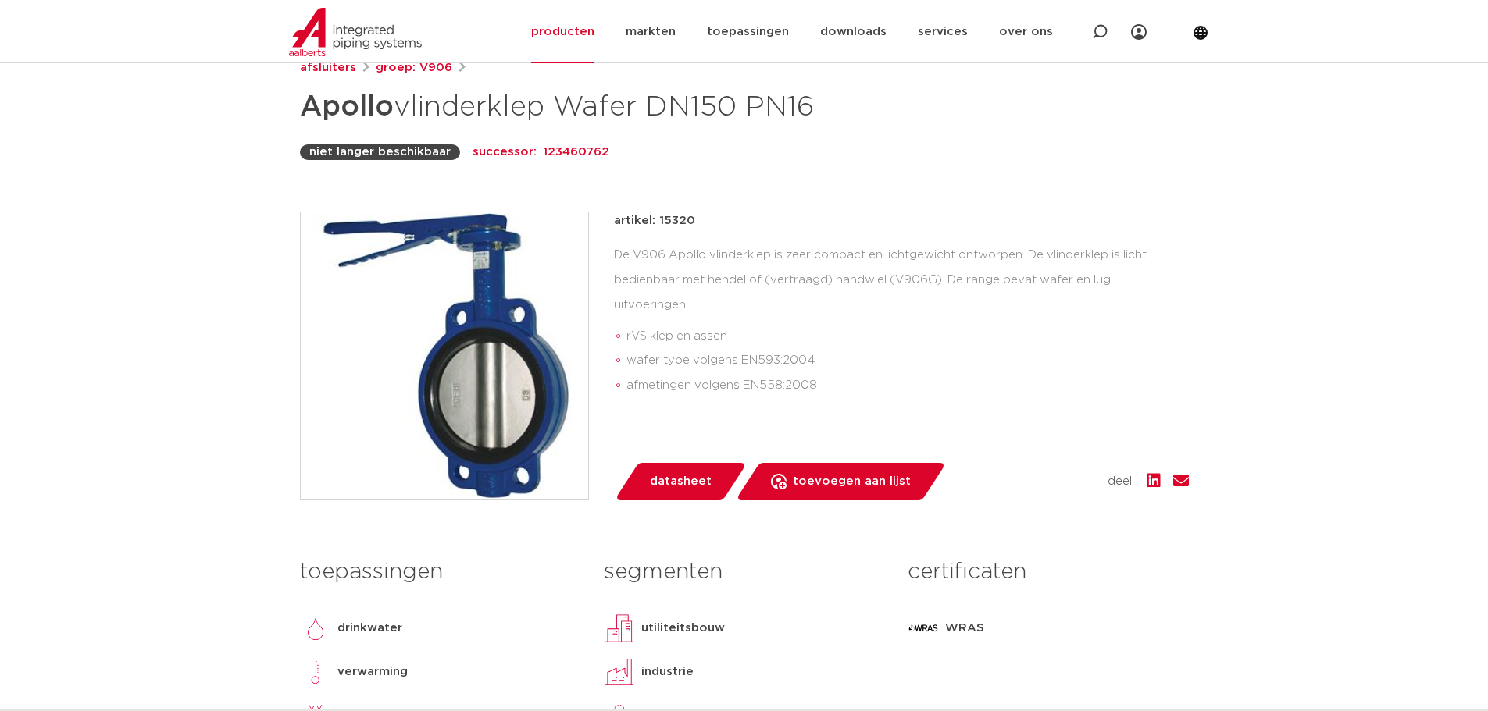
scroll to position [625, 0]
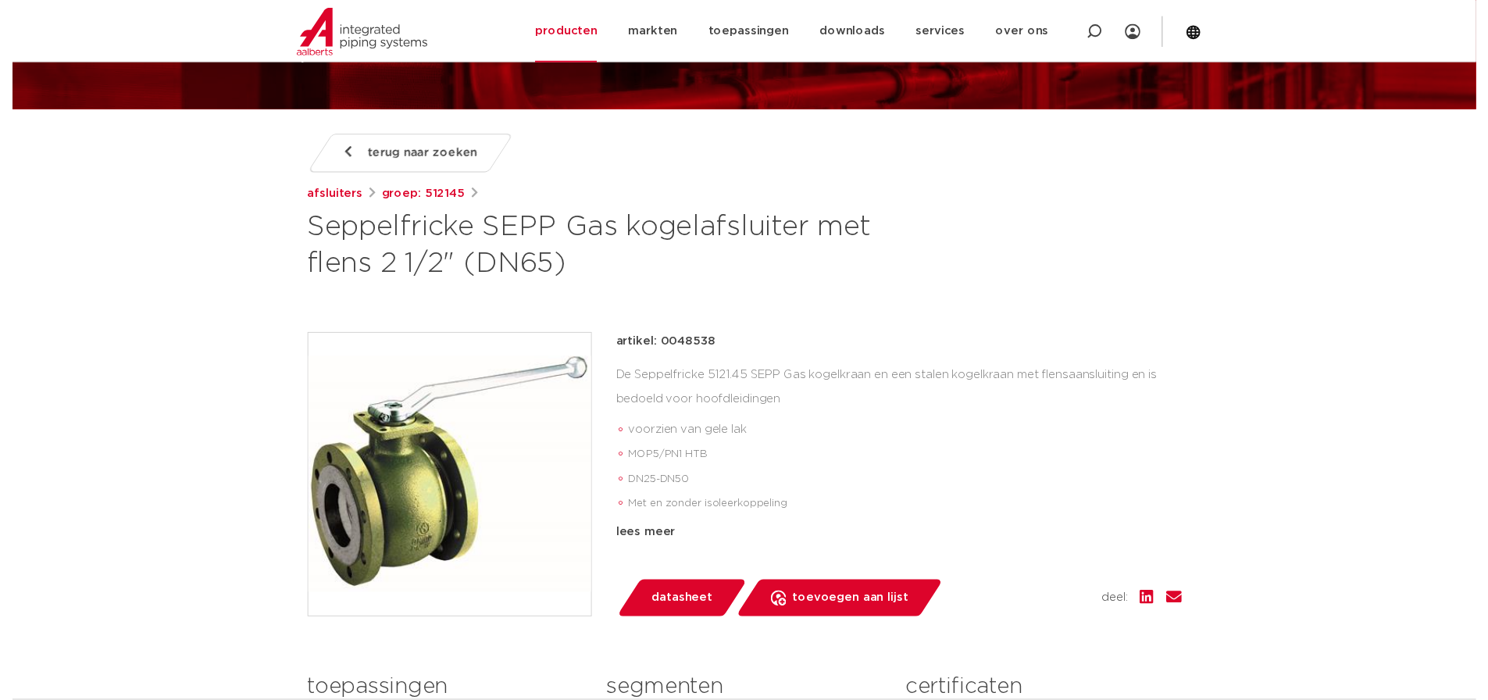
scroll to position [312, 0]
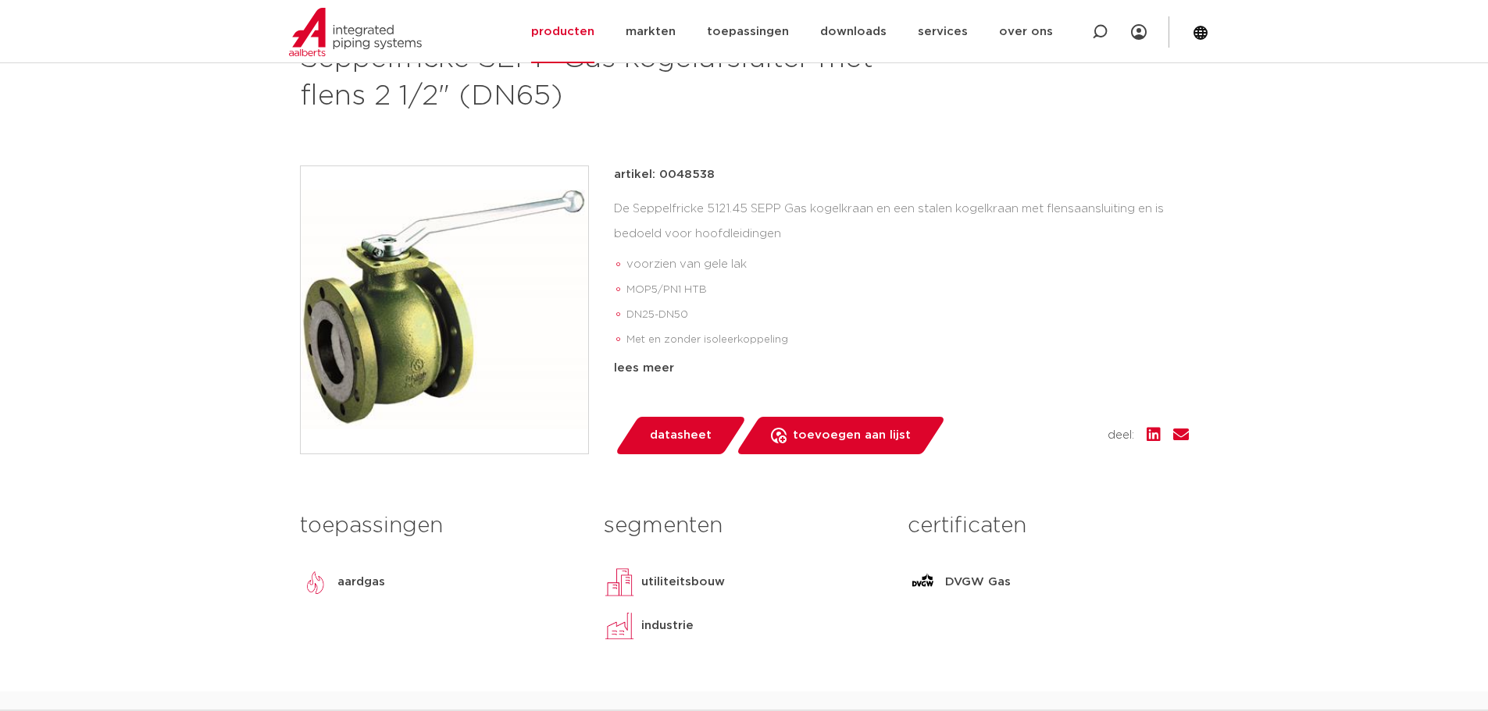
click at [676, 439] on span "datasheet" at bounding box center [681, 435] width 62 height 25
